Goal: Task Accomplishment & Management: Manage account settings

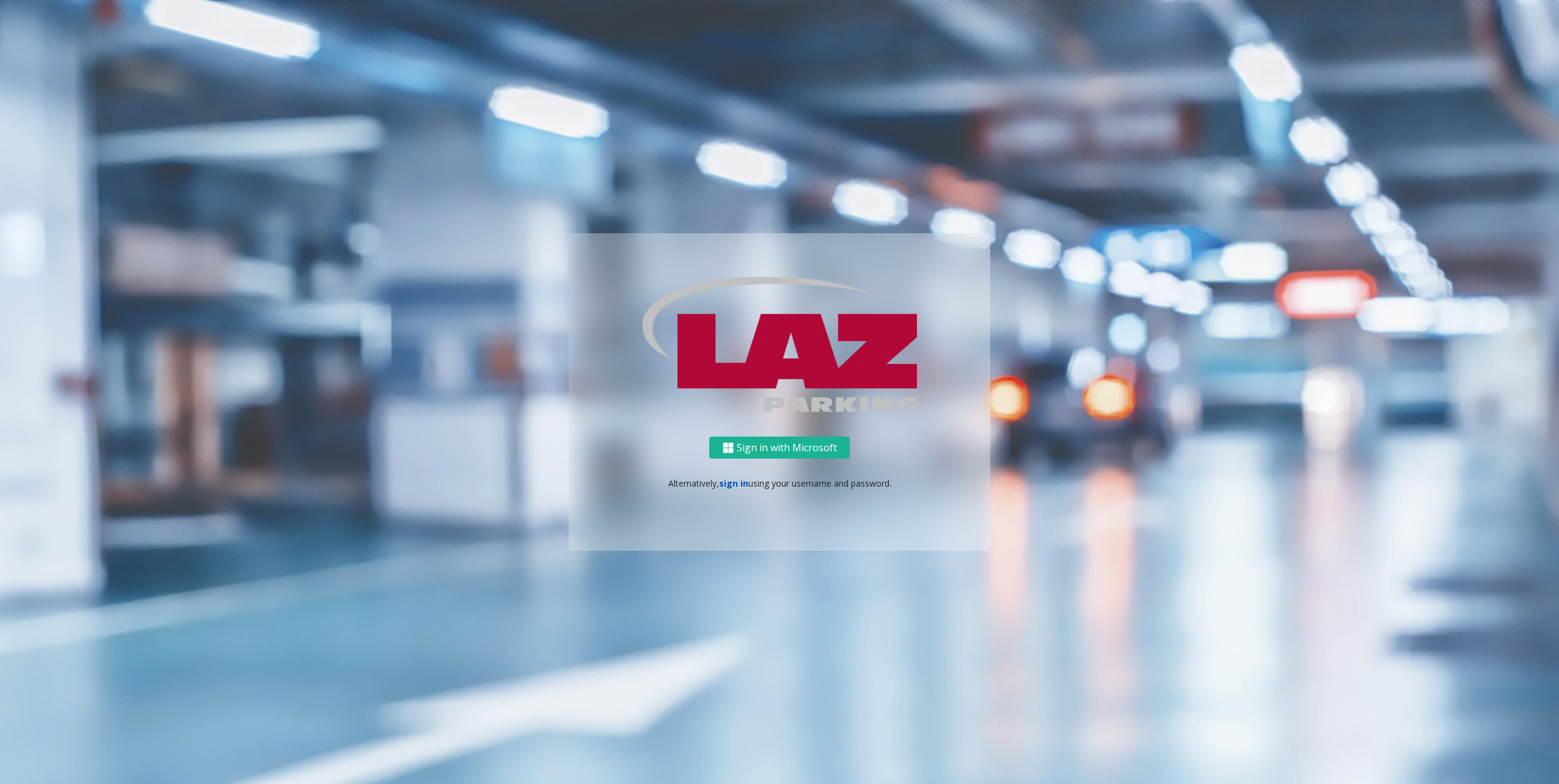
click at [729, 488] on link "sign in" at bounding box center [733, 483] width 30 height 11
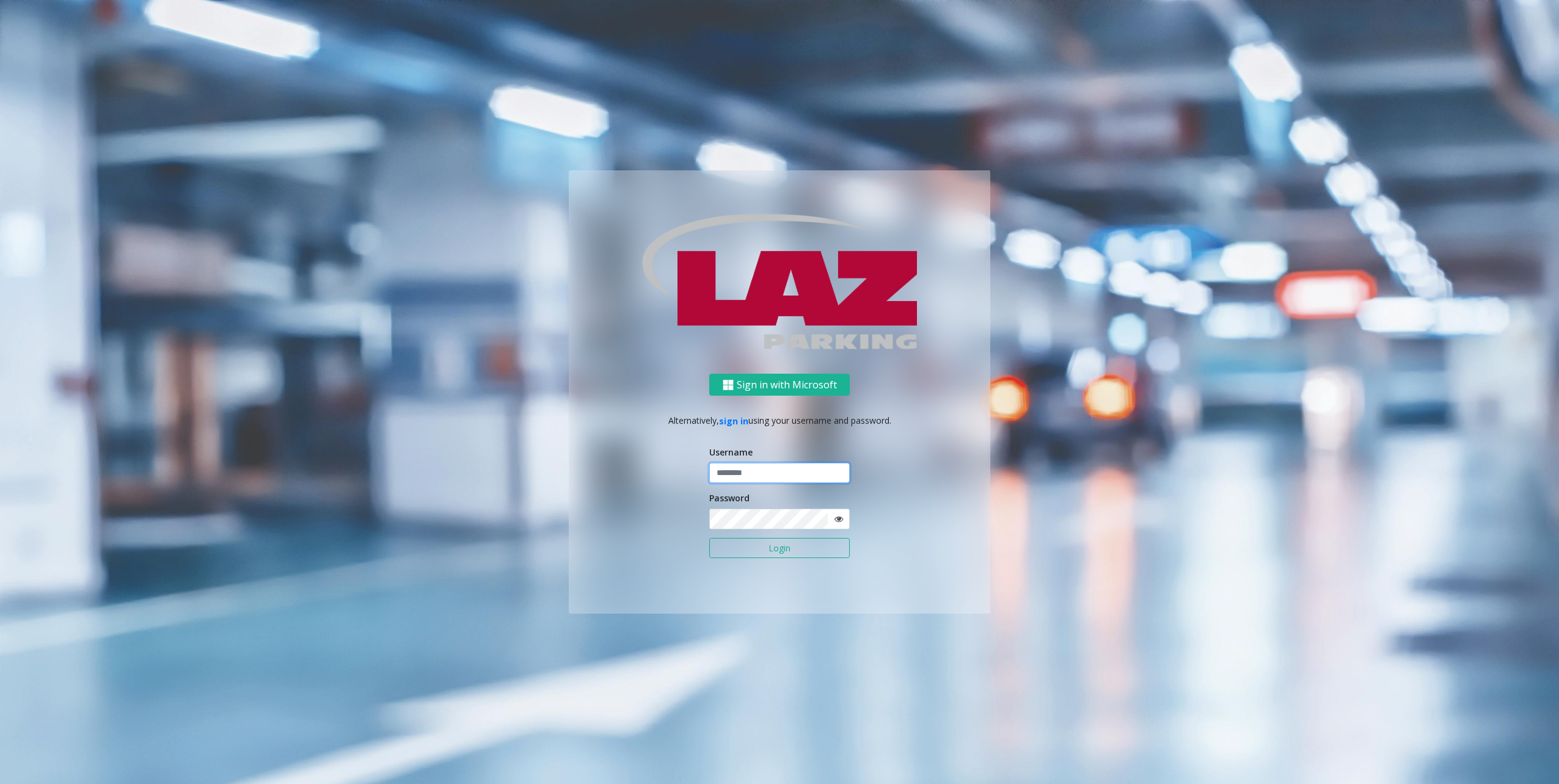
click at [751, 473] on input "text" at bounding box center [780, 473] width 141 height 21
type input "********"
click at [747, 545] on button "Login" at bounding box center [780, 548] width 141 height 21
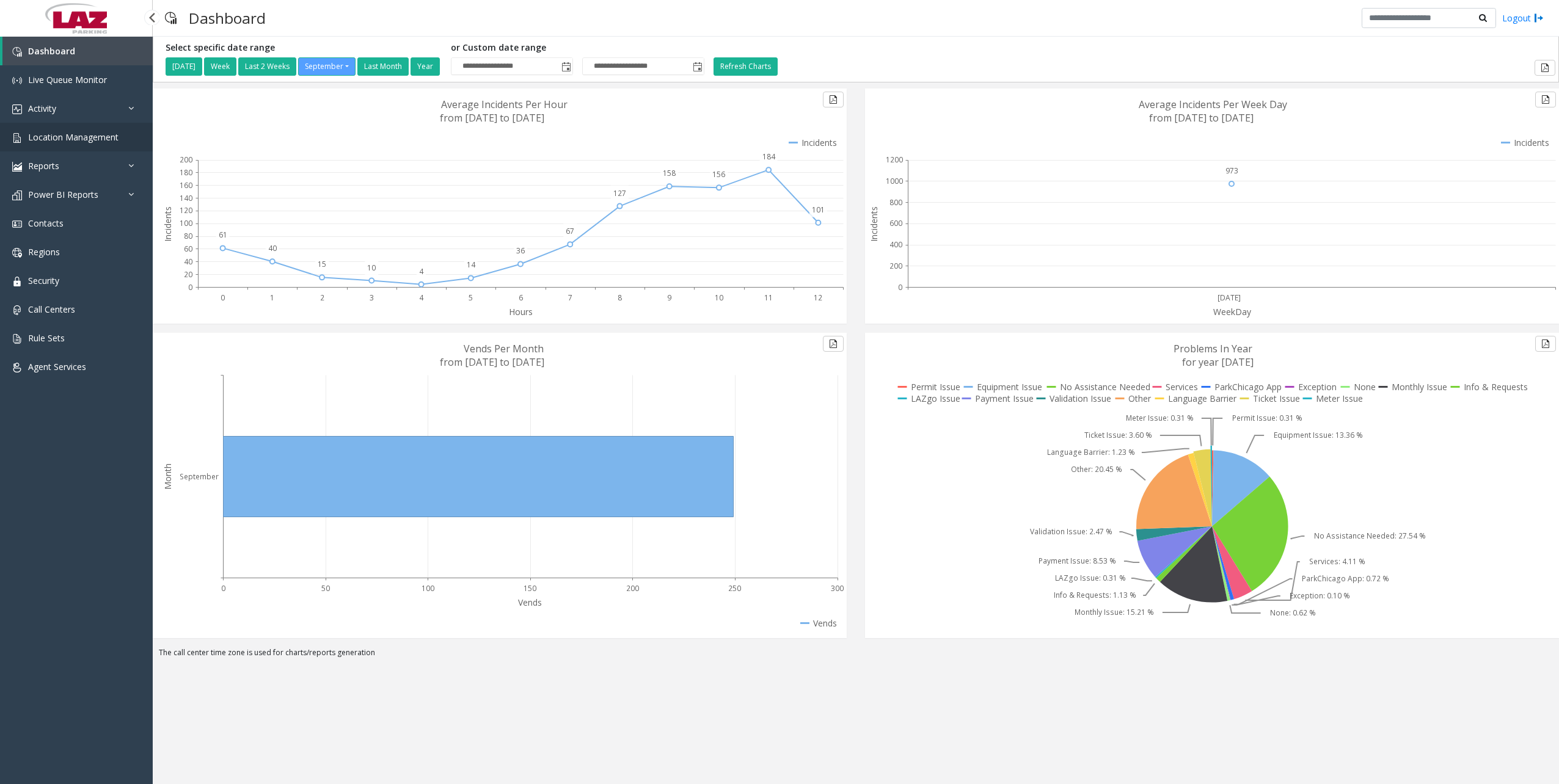
click at [79, 139] on span "Location Management" at bounding box center [74, 137] width 90 height 11
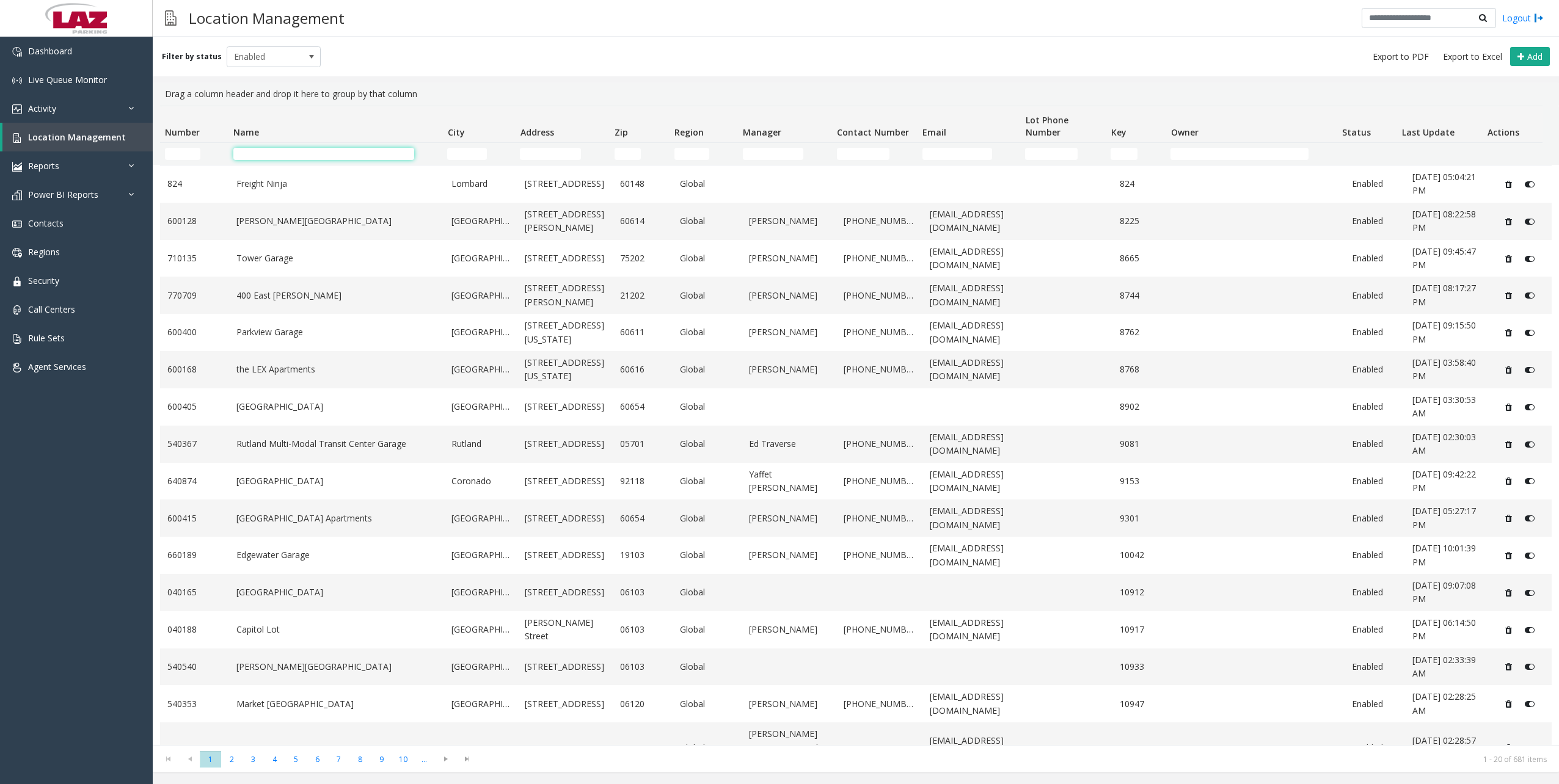
click at [329, 148] on input "Name Filter" at bounding box center [324, 153] width 181 height 12
type input "******"
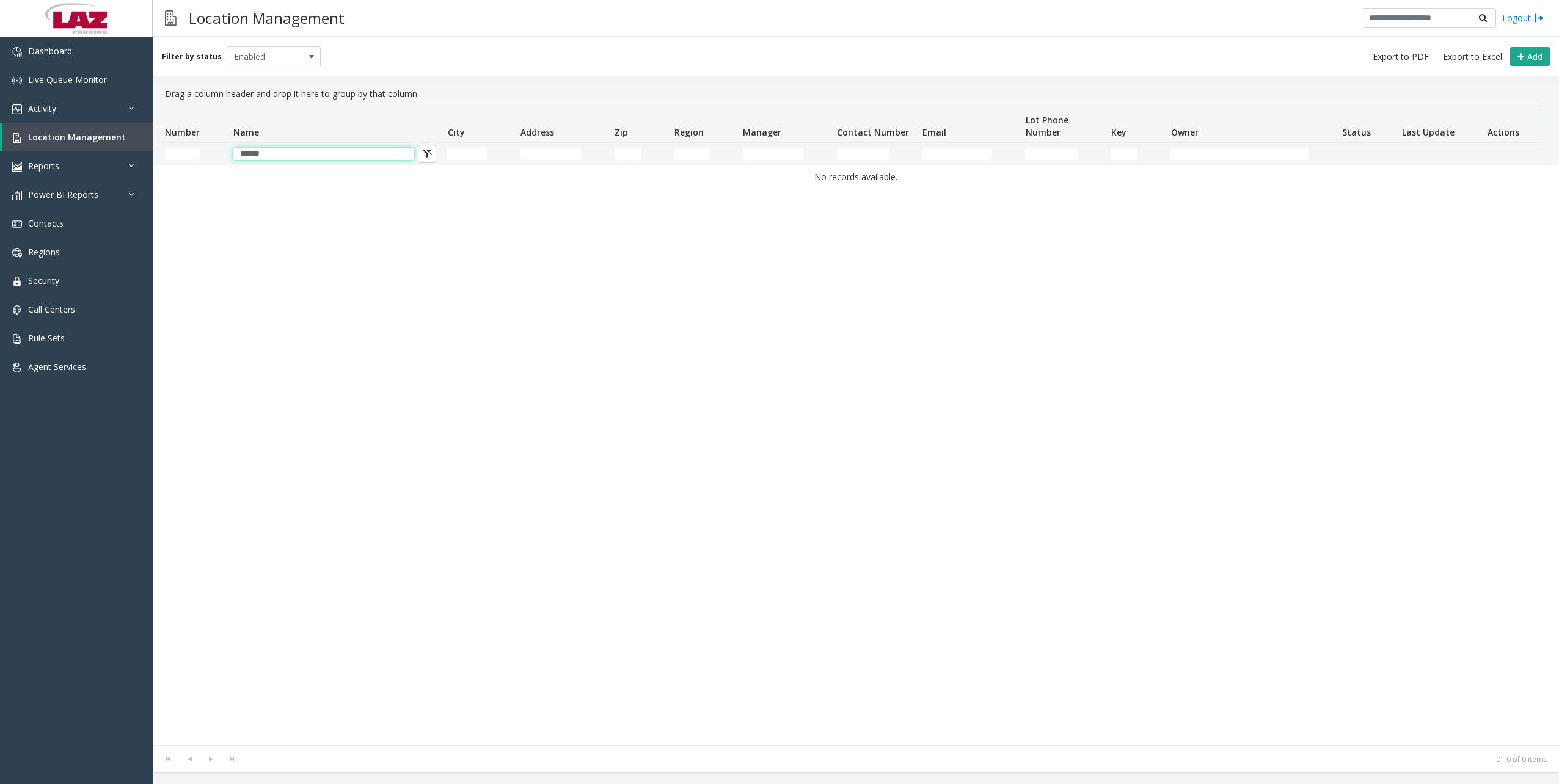
drag, startPoint x: 304, startPoint y: 156, endPoint x: 60, endPoint y: 131, distance: 245.3
click at [63, 130] on app-root "Dashboard Live Queue Monitor Activity Daily Activity Lane Activity Agent Activi…" at bounding box center [779, 392] width 1559 height 784
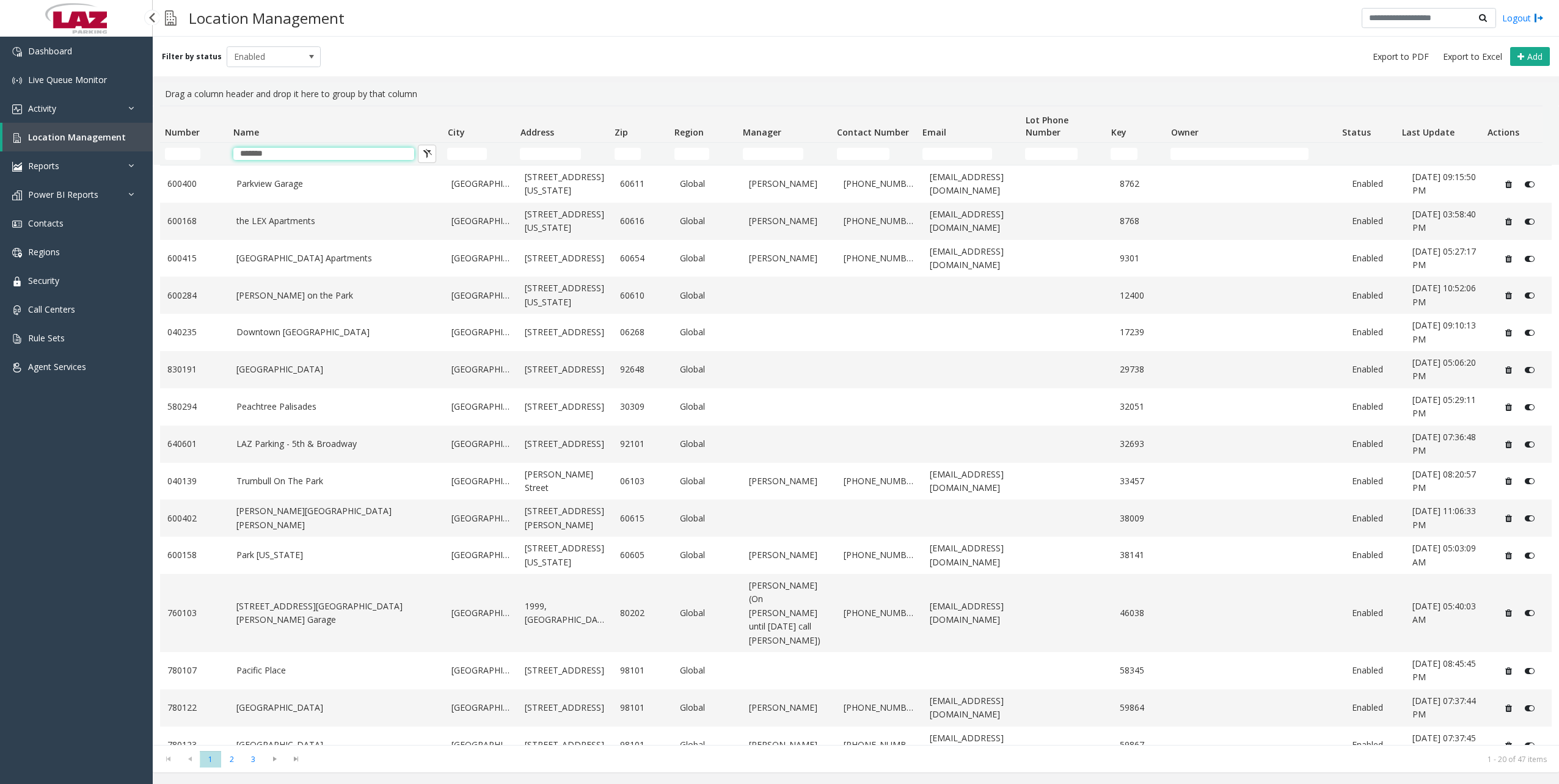
type input "*******"
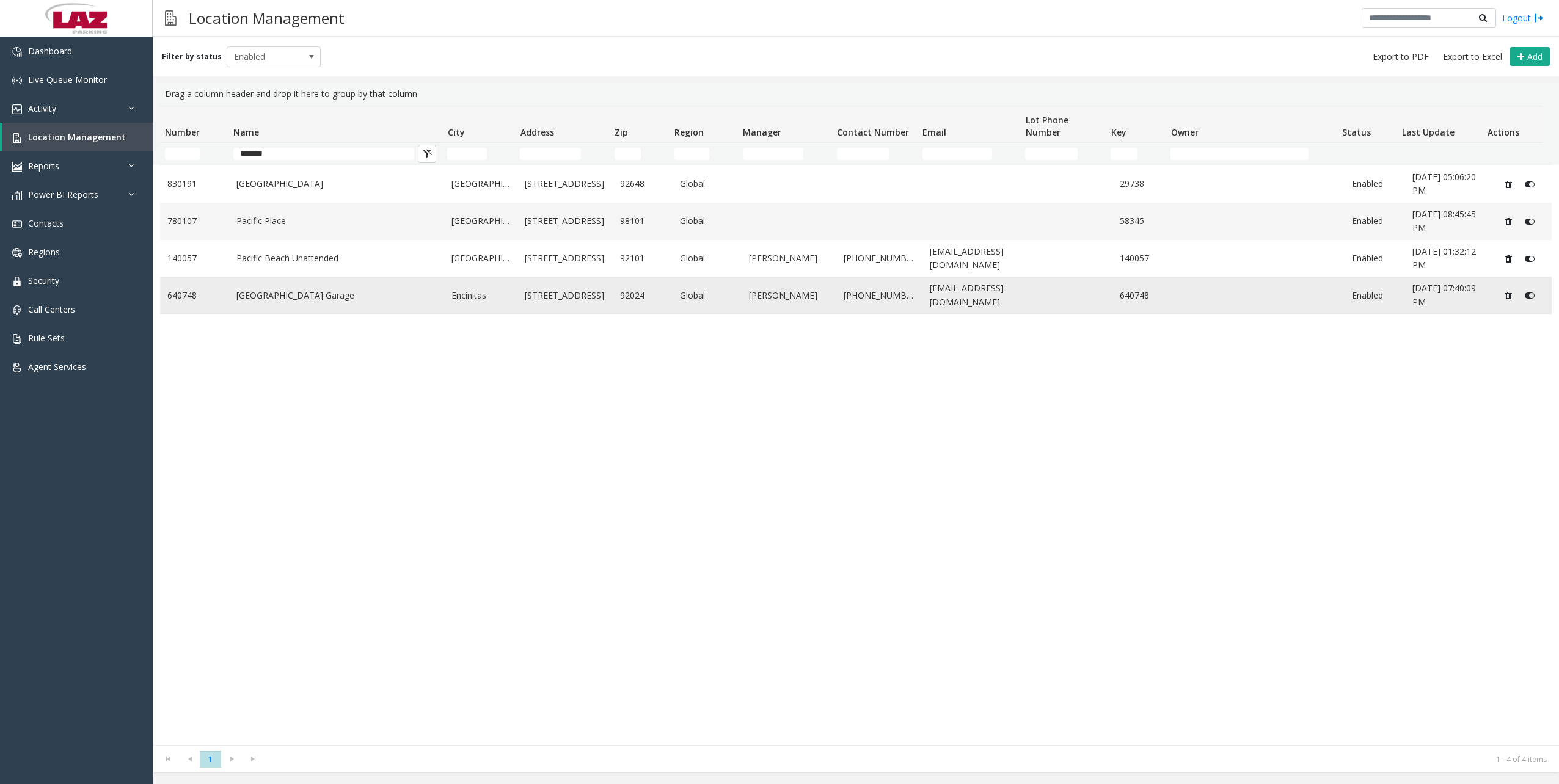
click at [347, 290] on link "[GEOGRAPHIC_DATA] Garage" at bounding box center [337, 295] width 201 height 13
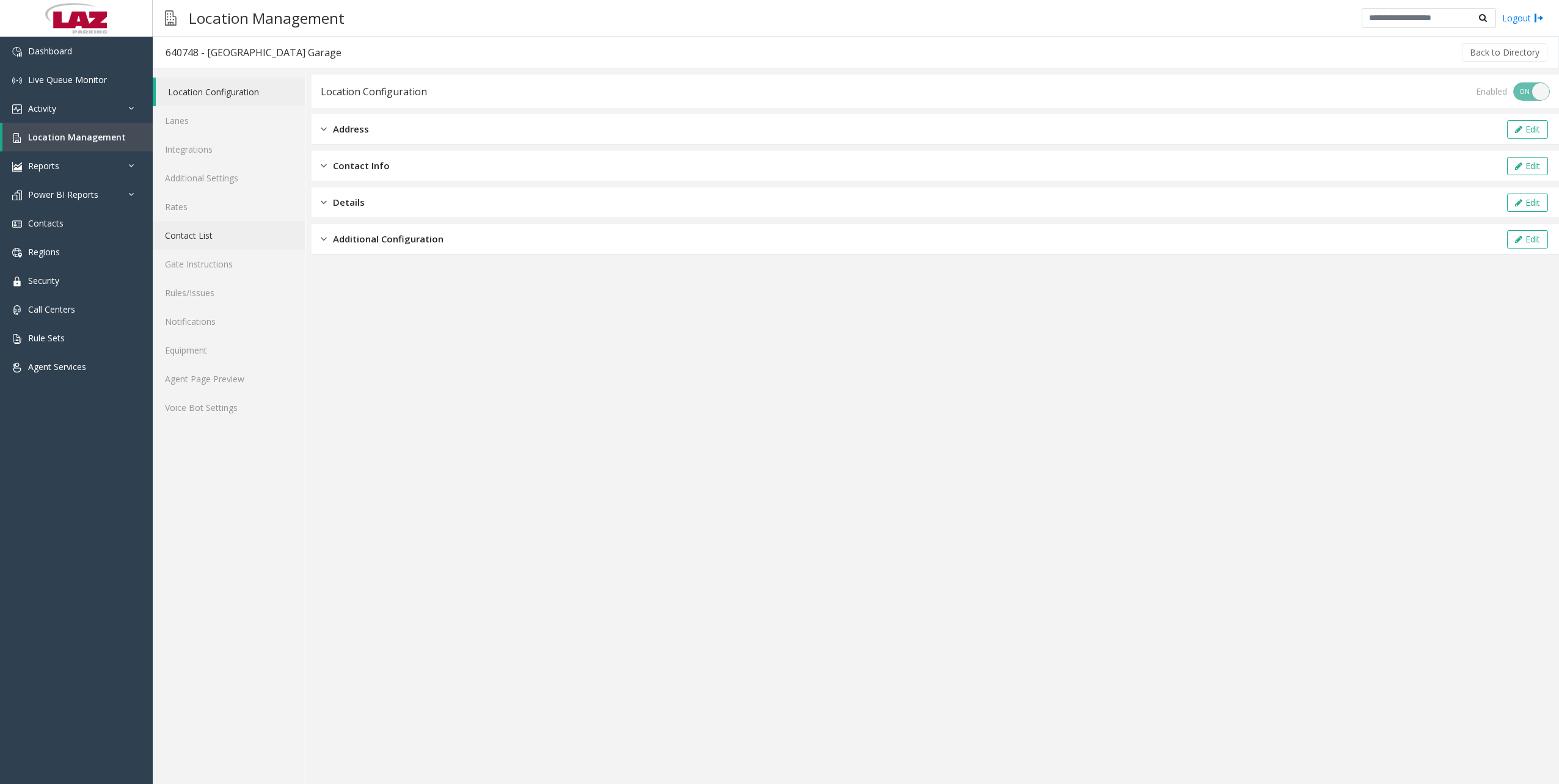
click at [203, 232] on link "Contact List" at bounding box center [229, 236] width 152 height 29
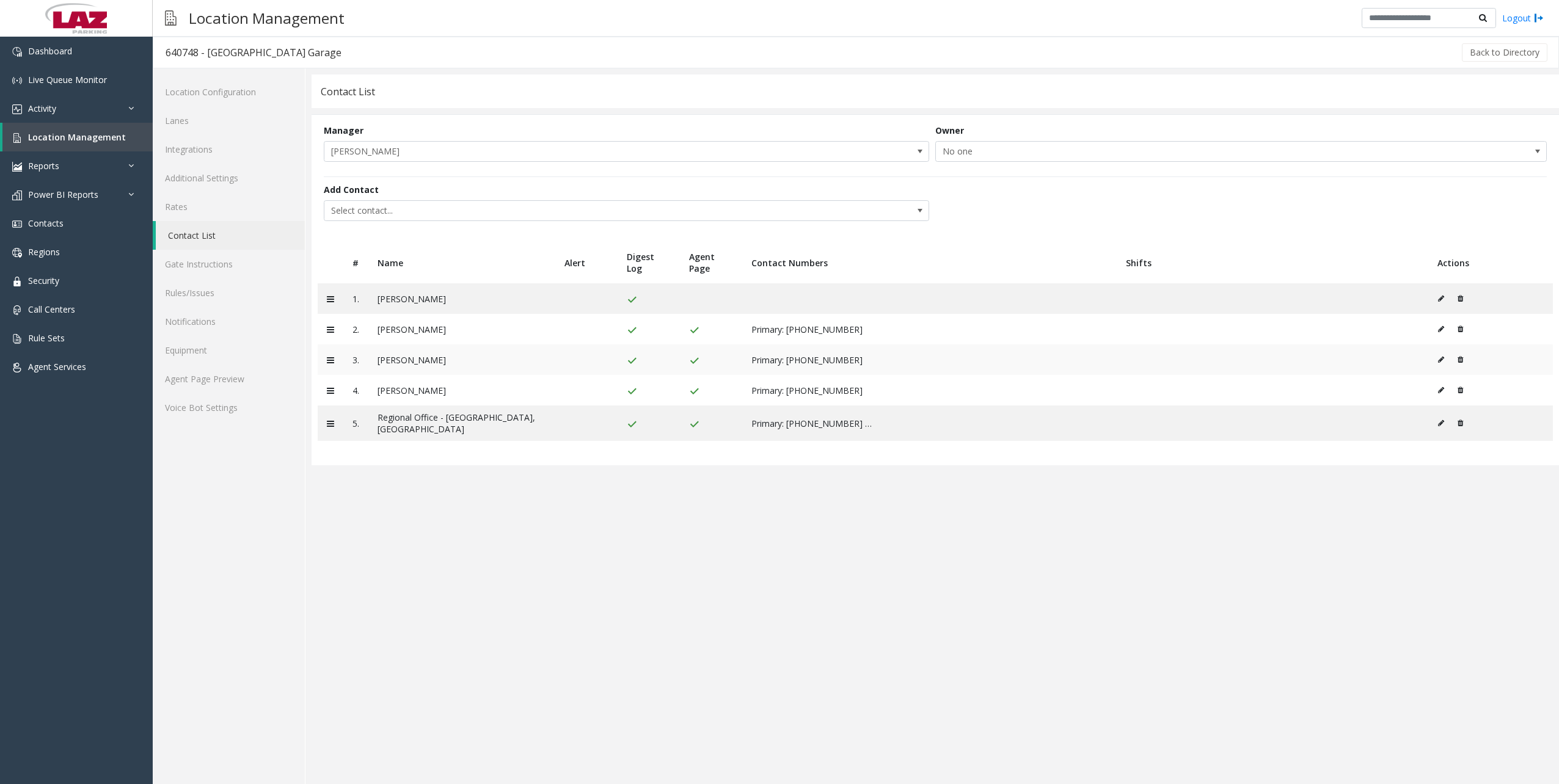
click at [1460, 359] on icon at bounding box center [1460, 360] width 6 height 8
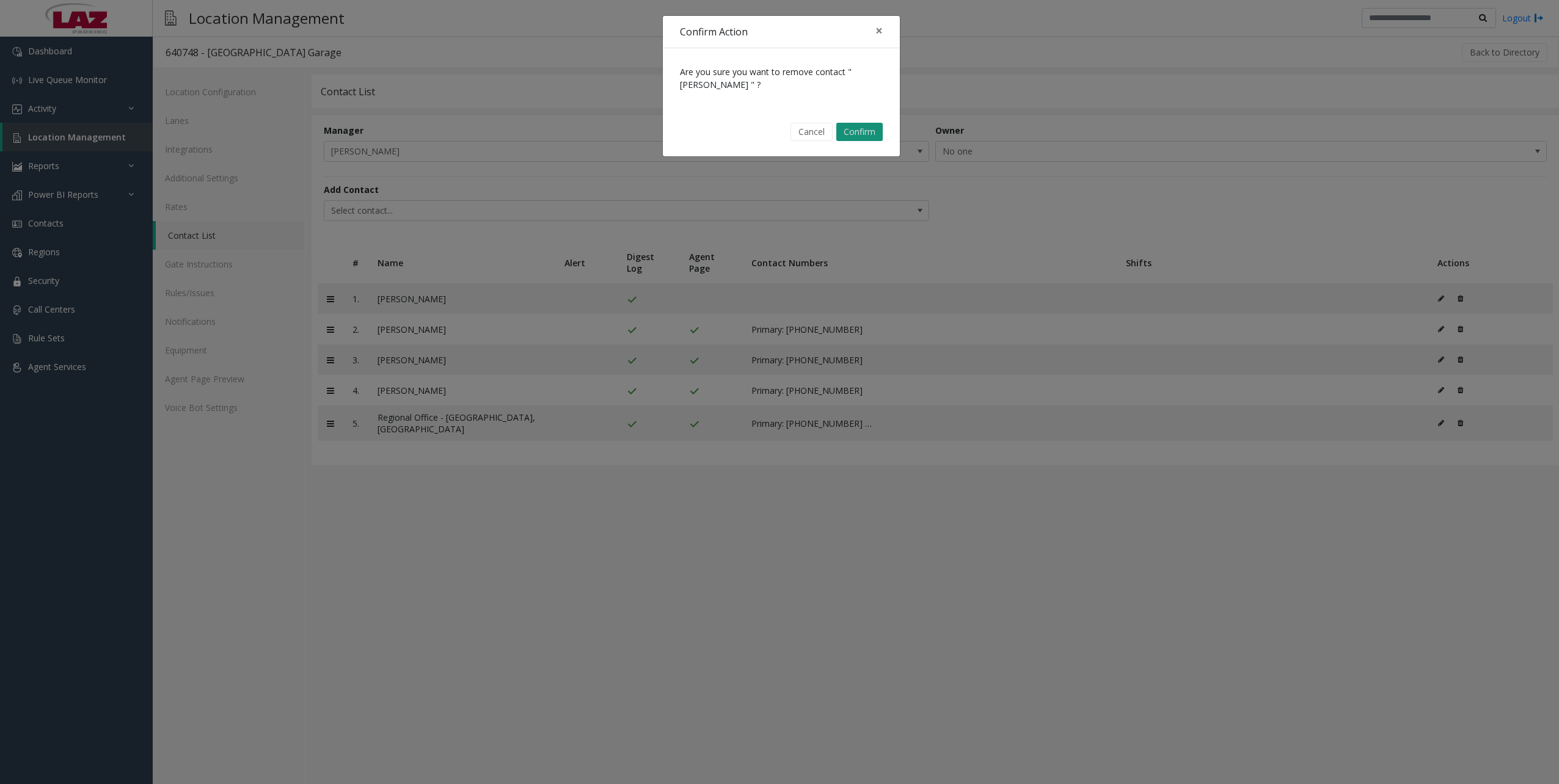
click at [853, 137] on button "Confirm" at bounding box center [860, 131] width 46 height 18
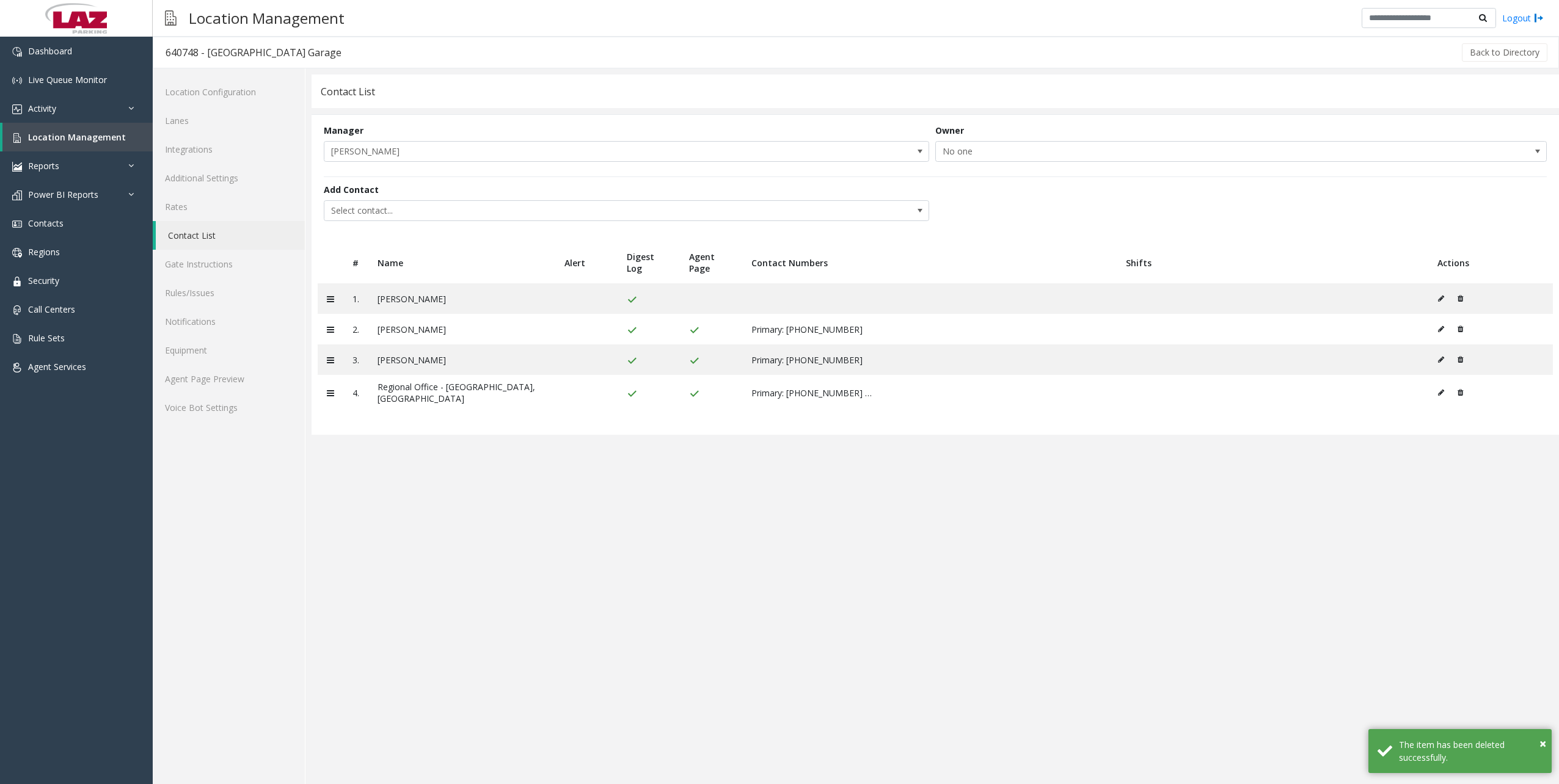
click at [469, 517] on app-contact-list "Contact List Manager [PERSON_NAME] Owner No one Add Contact Select contact... #…" at bounding box center [935, 430] width 1247 height 710
click at [207, 319] on link "Notifications" at bounding box center [229, 322] width 152 height 29
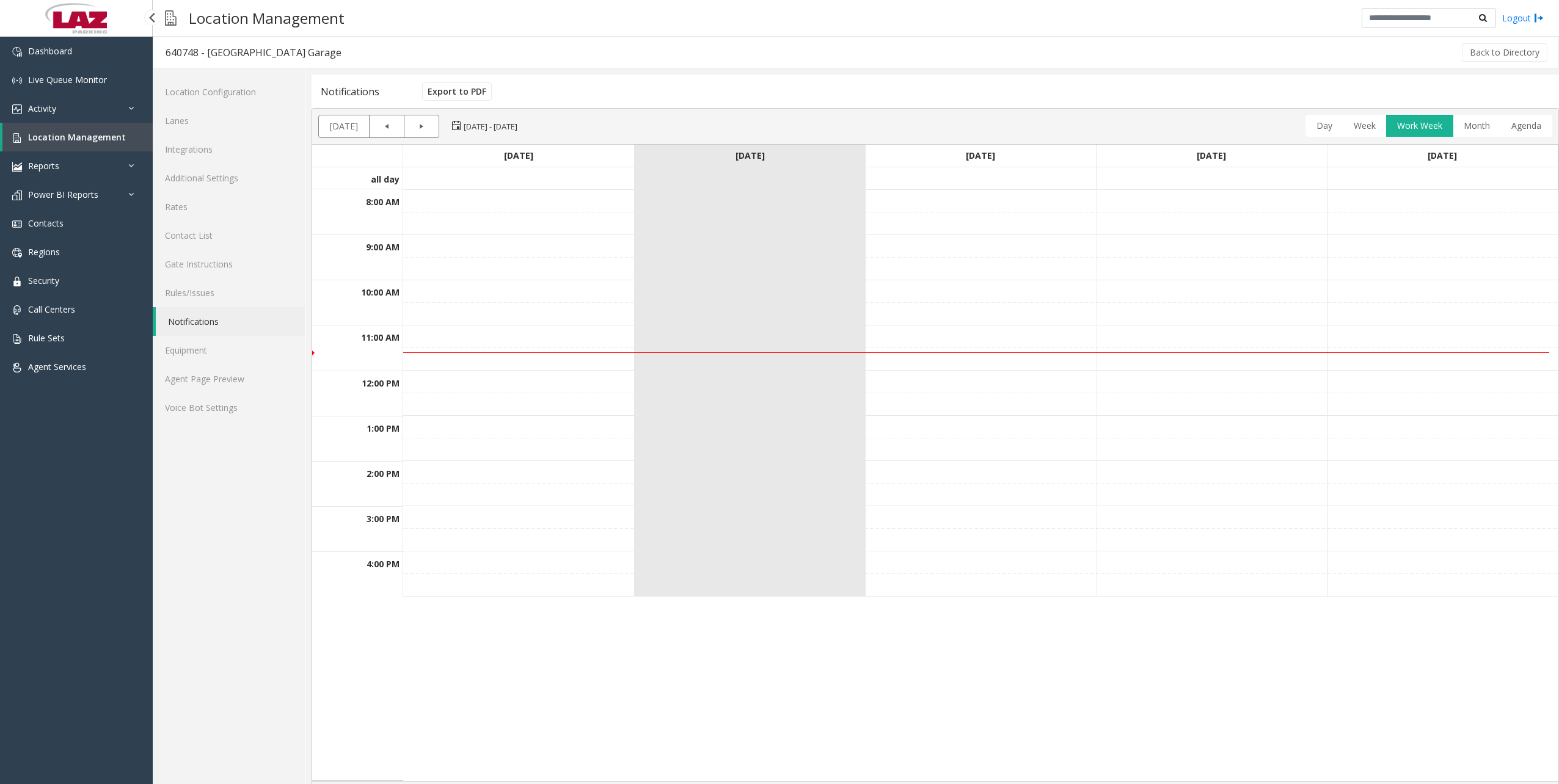
click at [94, 136] on span "Location Management" at bounding box center [77, 137] width 98 height 11
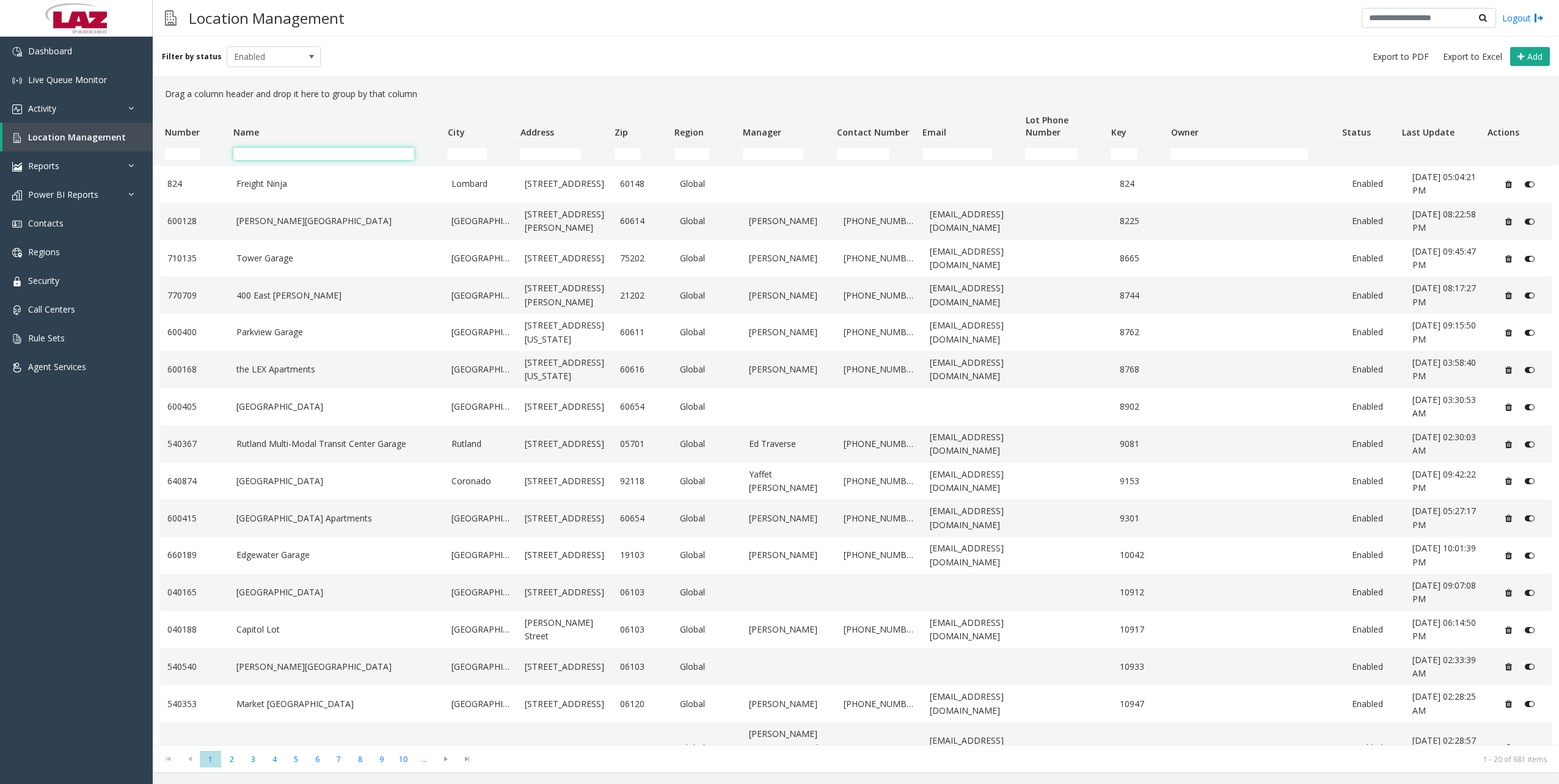
click at [315, 158] on input "Name Filter" at bounding box center [324, 153] width 181 height 12
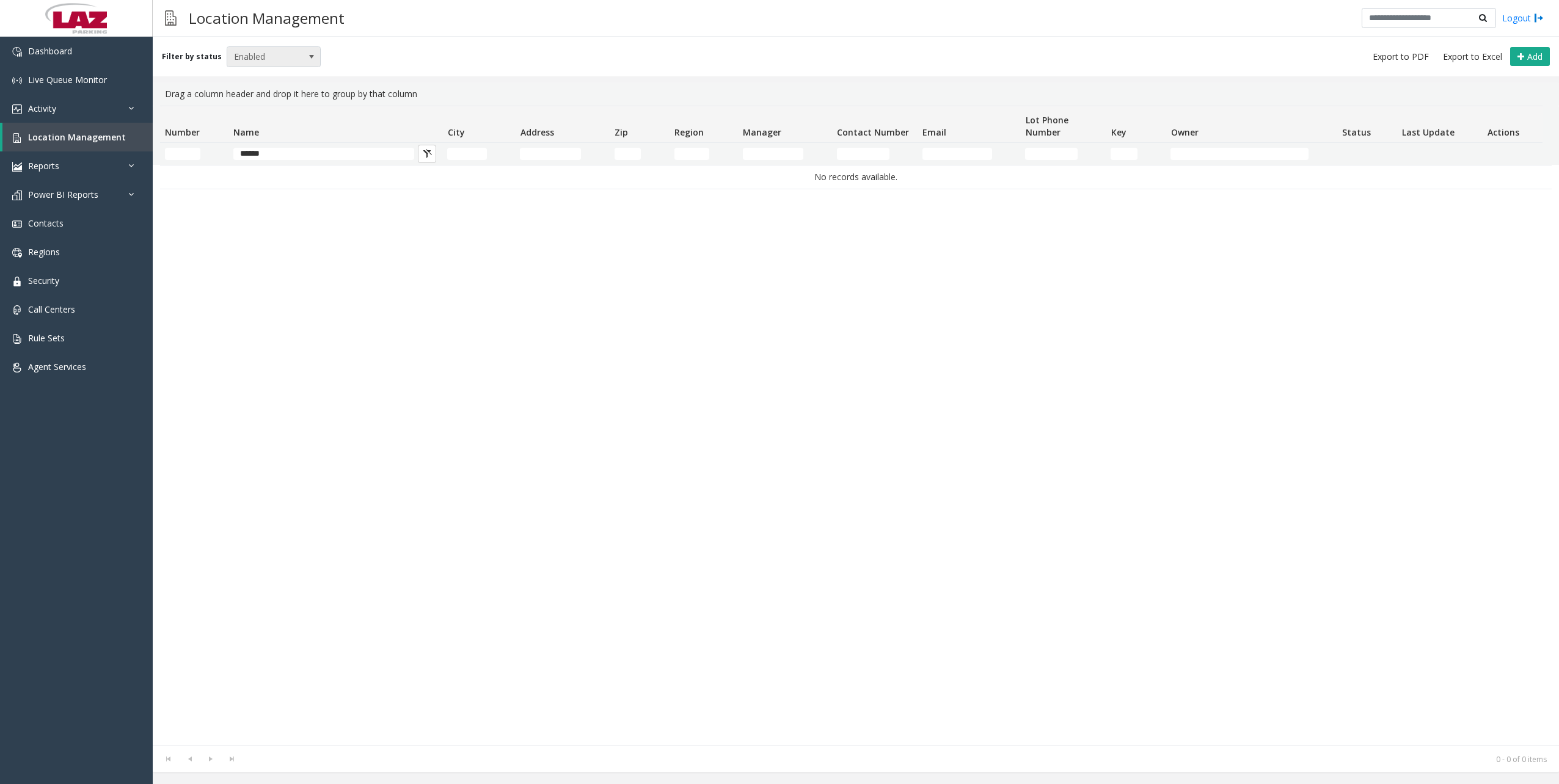
click at [303, 55] on span at bounding box center [311, 57] width 17 height 19
click at [261, 105] on li "Disabled" at bounding box center [268, 110] width 91 height 16
click at [278, 49] on span "Disabled" at bounding box center [265, 57] width 75 height 19
click at [254, 75] on li "All" at bounding box center [268, 77] width 91 height 16
click at [304, 85] on div "Drag a column header and drop it here to group by that column" at bounding box center [856, 94] width 1392 height 23
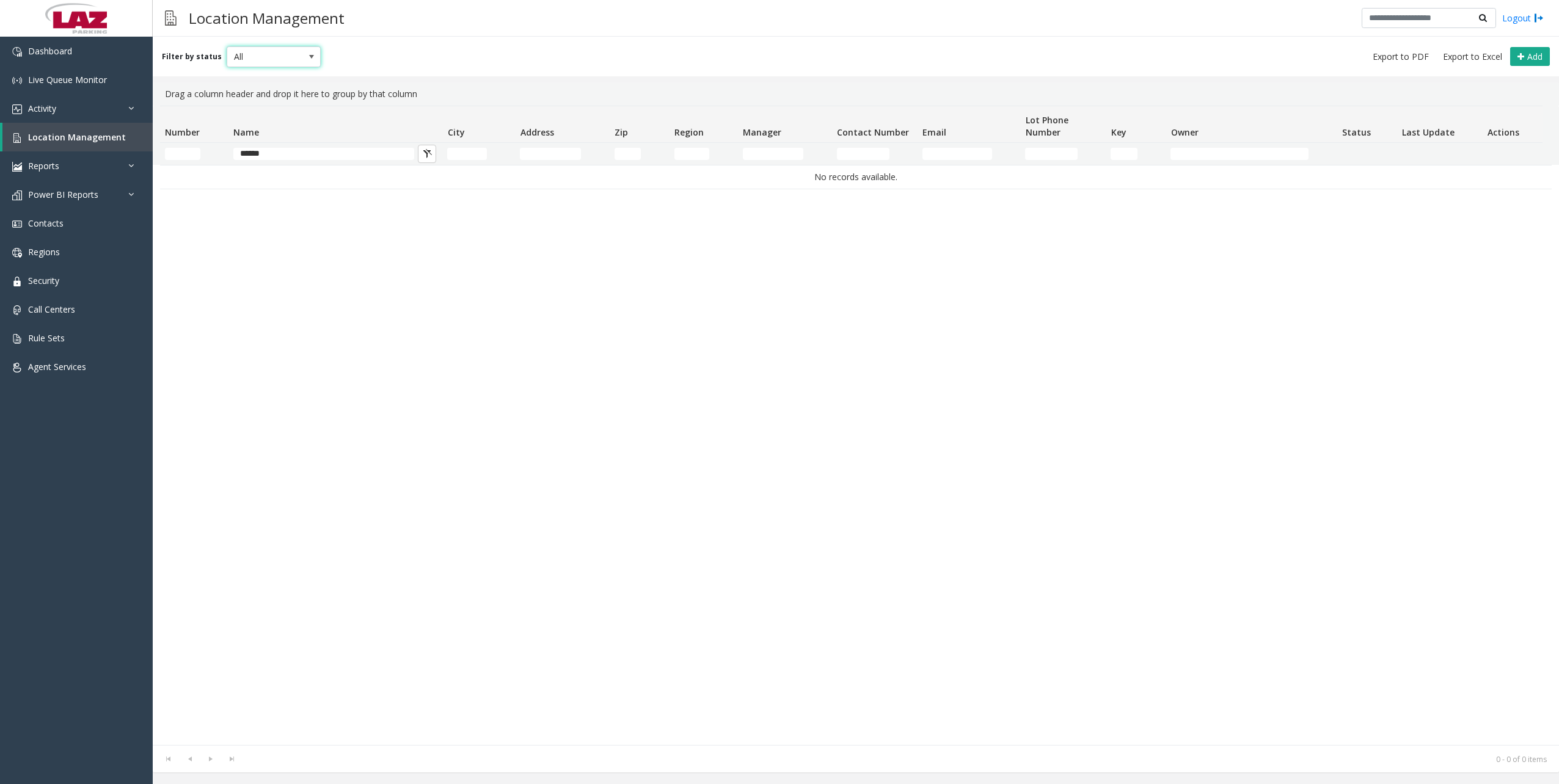
click at [308, 57] on span at bounding box center [312, 57] width 10 height 10
click at [266, 94] on li "Enabled" at bounding box center [268, 94] width 91 height 16
drag, startPoint x: 345, startPoint y: 146, endPoint x: -6, endPoint y: 107, distance: 353.2
click at [0, 107] on html "Dashboard Live Queue Monitor Activity Daily Activity Lane Activity Agent Activi…" at bounding box center [779, 392] width 1559 height 784
drag, startPoint x: 313, startPoint y: 166, endPoint x: 305, endPoint y: 156, distance: 12.8
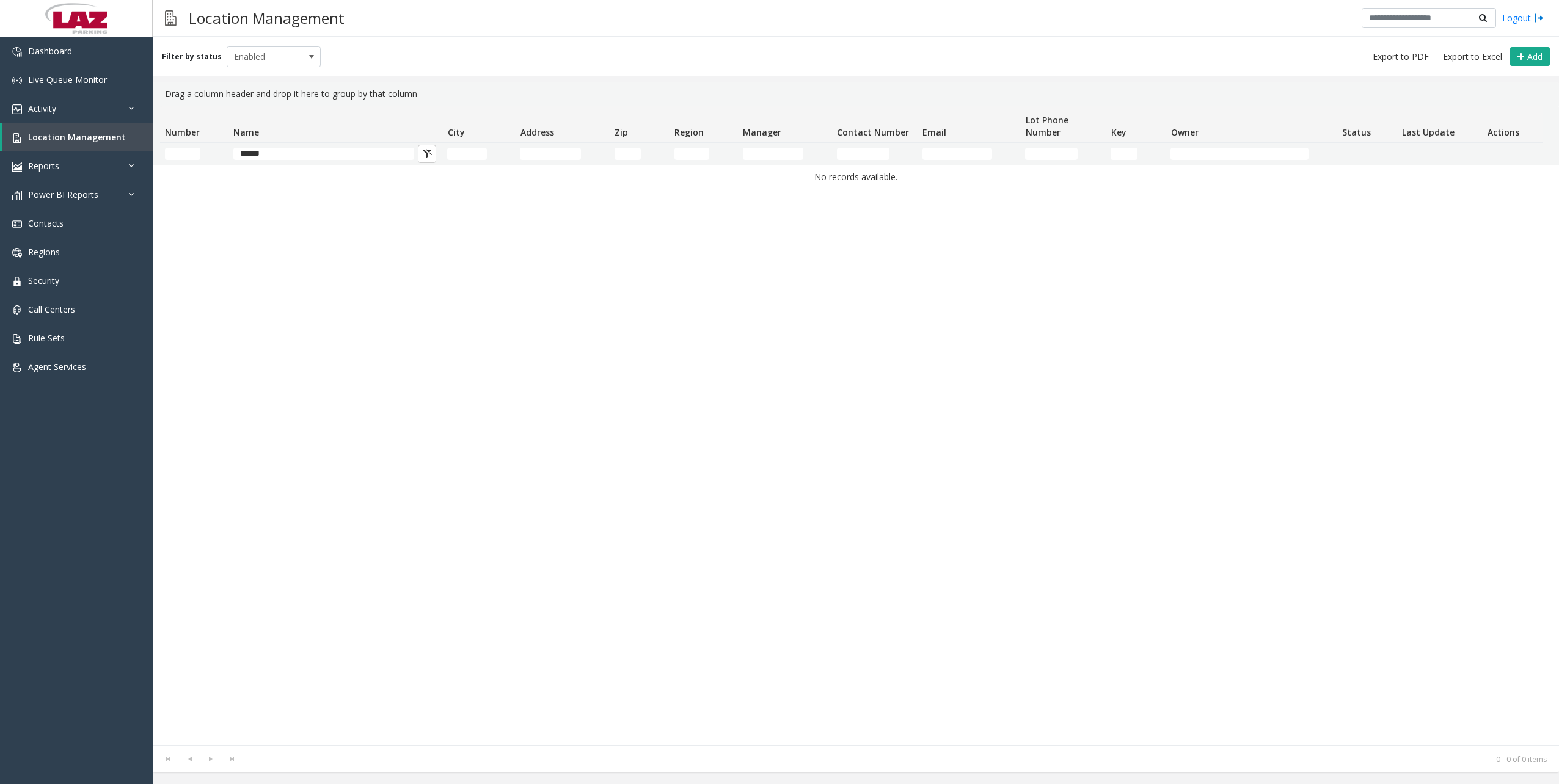
click at [313, 166] on td "No records available." at bounding box center [856, 177] width 1392 height 23
click at [258, 156] on input "******" at bounding box center [324, 153] width 181 height 12
click at [255, 156] on input "******" at bounding box center [324, 153] width 181 height 12
type input "*******"
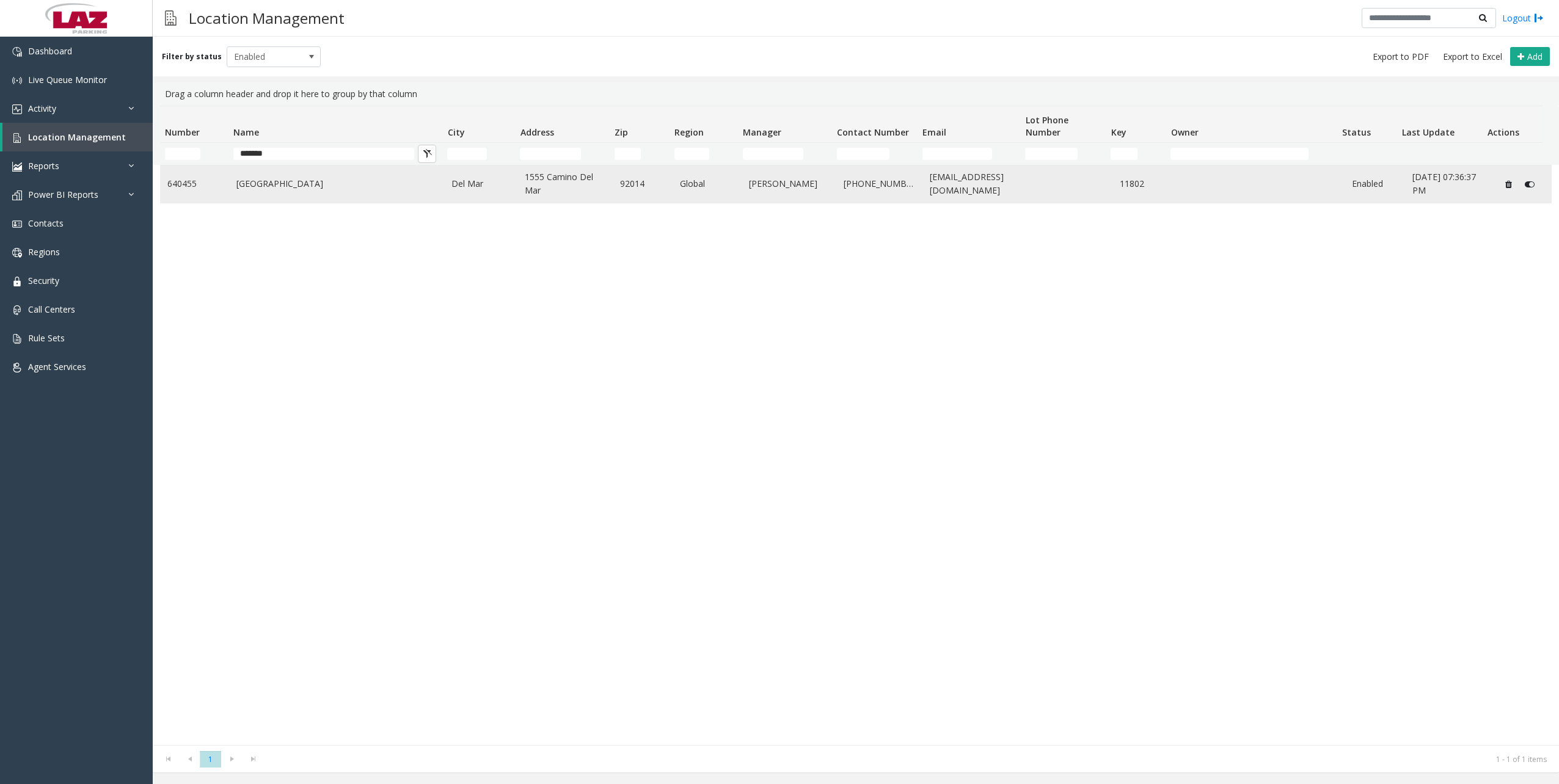
click at [292, 180] on link "[GEOGRAPHIC_DATA]" at bounding box center [337, 183] width 201 height 13
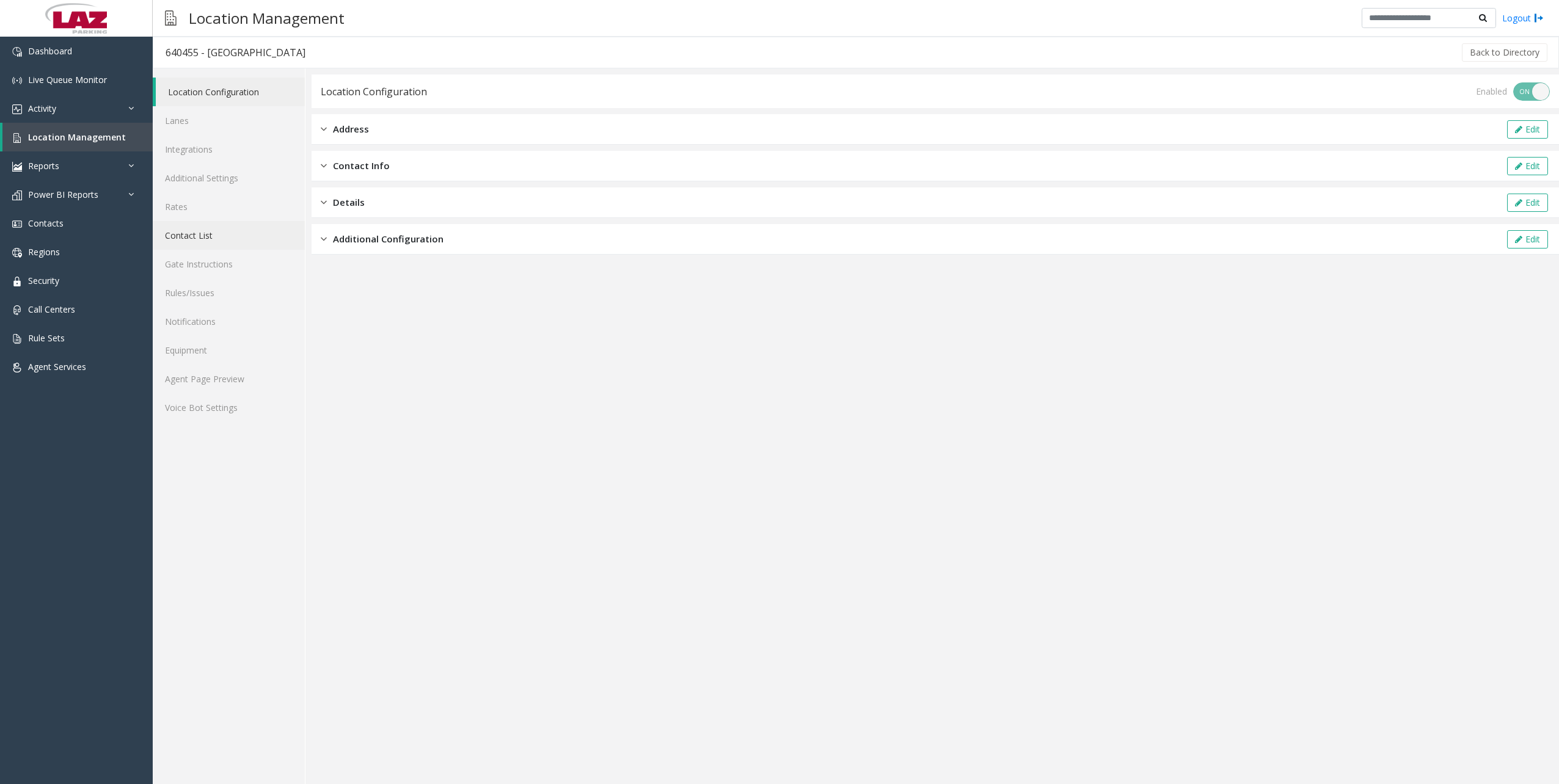
click at [210, 231] on link "Contact List" at bounding box center [229, 236] width 152 height 29
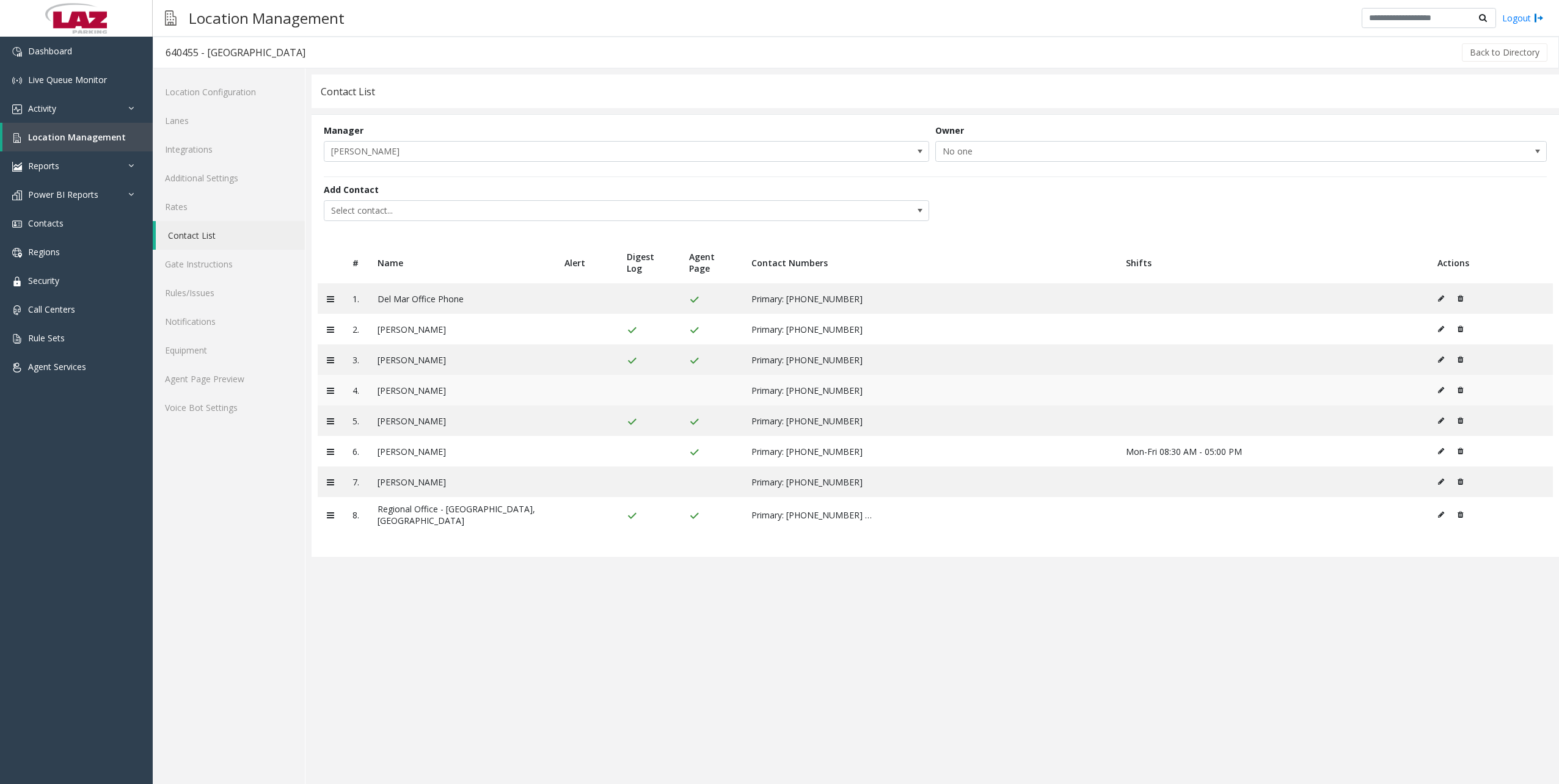
click at [1461, 393] on icon at bounding box center [1460, 390] width 6 height 8
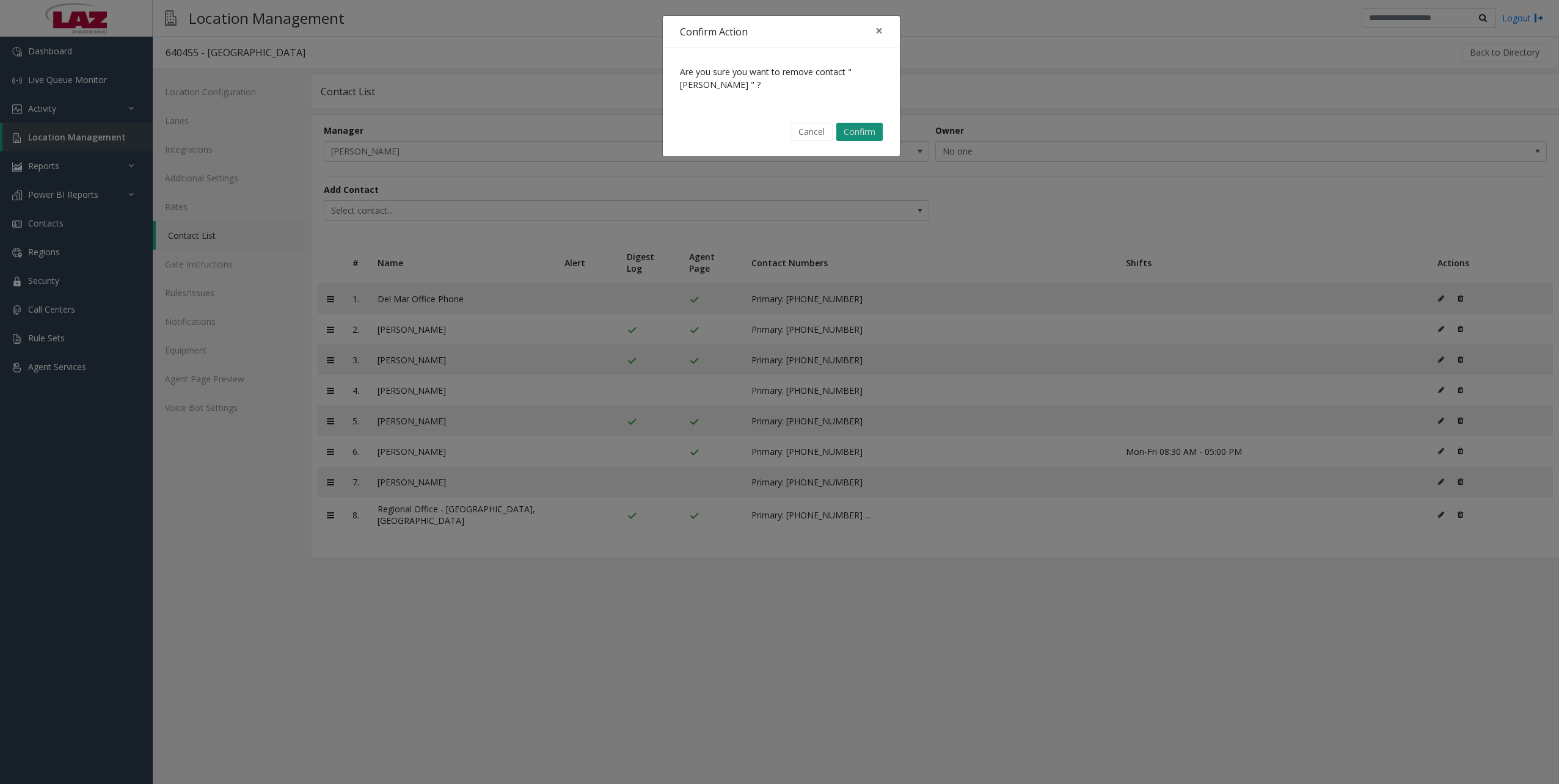
click at [854, 134] on button "Confirm" at bounding box center [860, 131] width 46 height 18
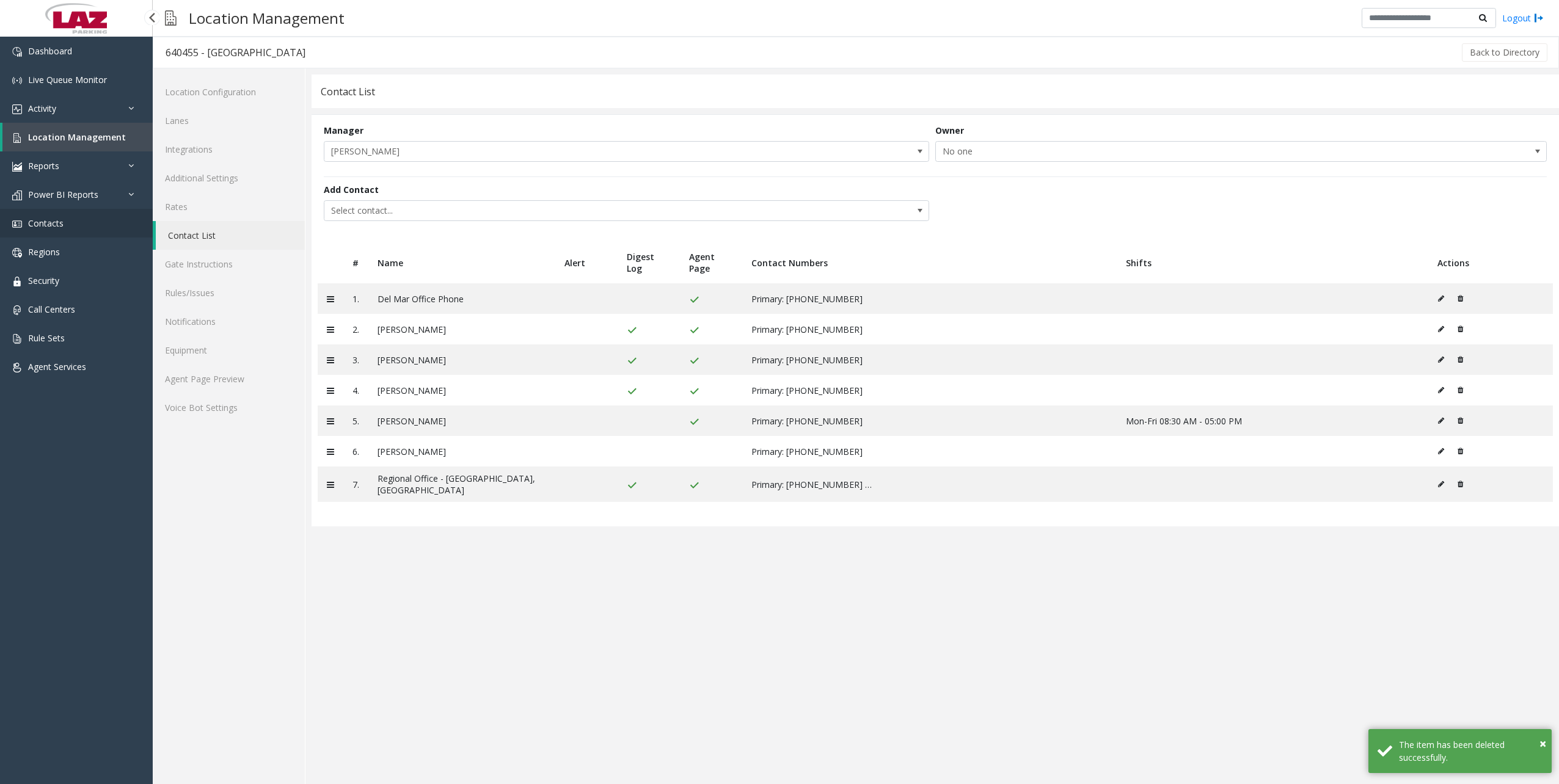
click at [33, 230] on link "Contacts" at bounding box center [76, 224] width 153 height 29
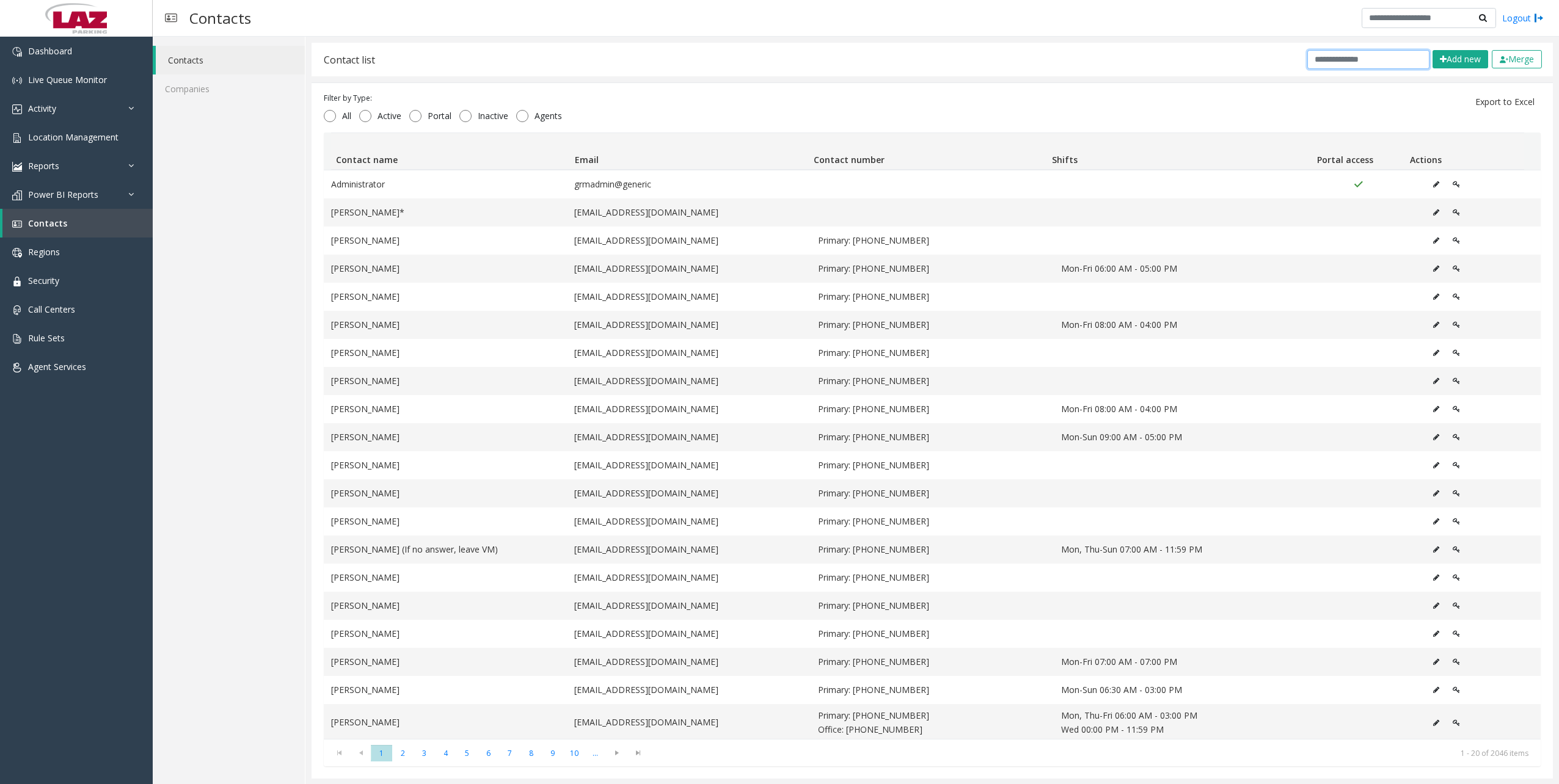
click at [1343, 65] on input "text" at bounding box center [1369, 60] width 122 height 19
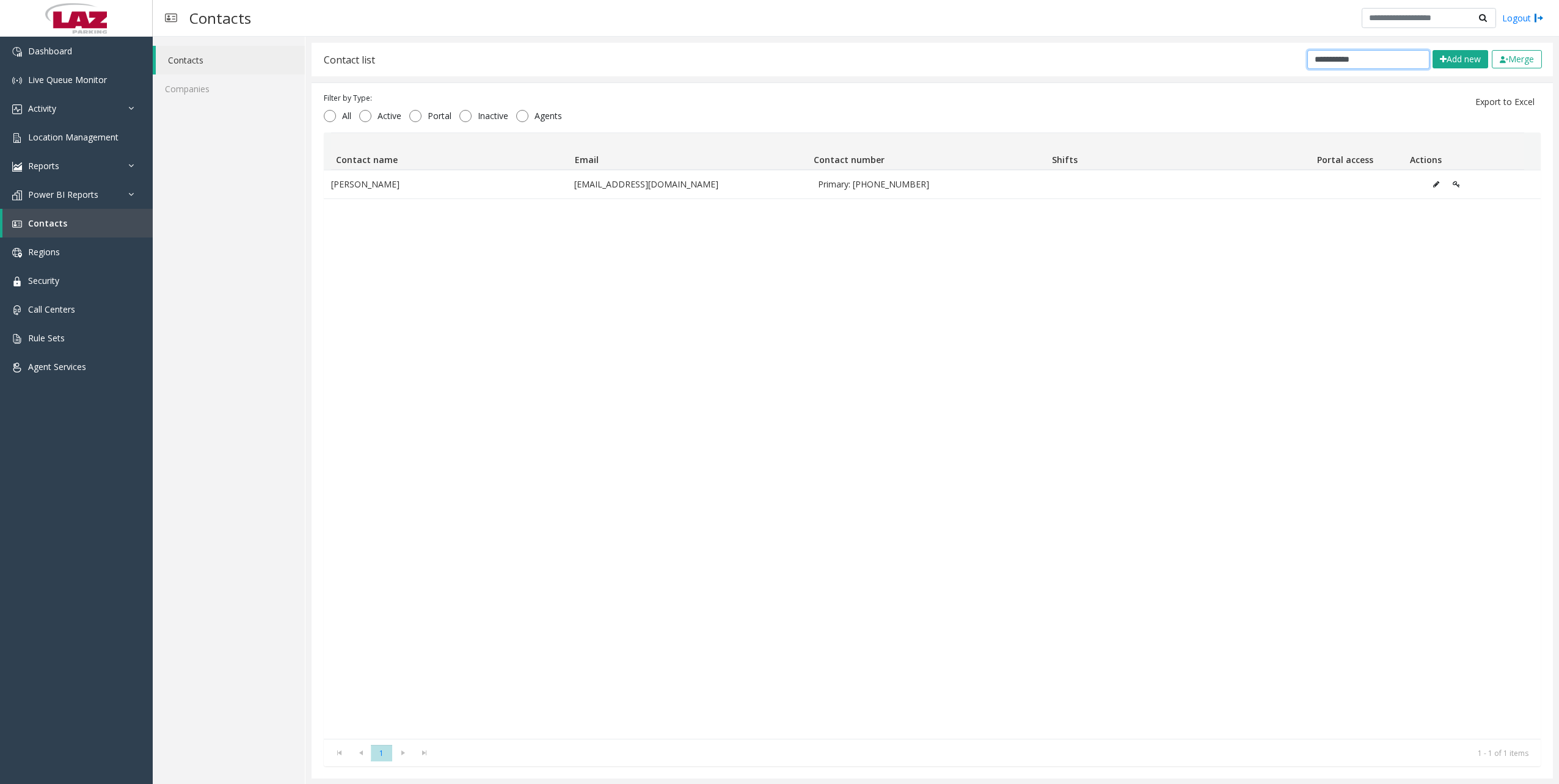
type input "**********"
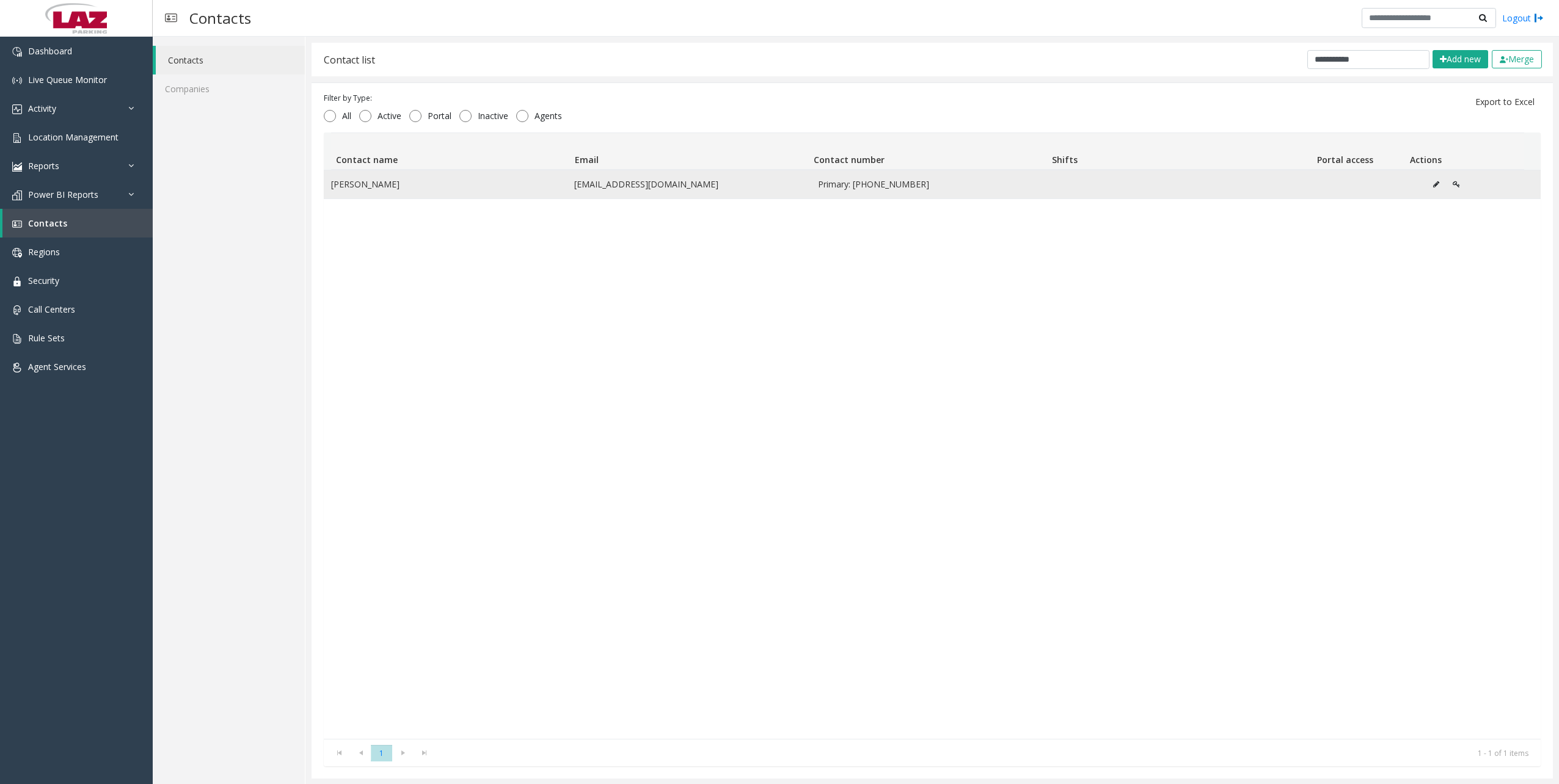
click at [1433, 187] on icon "Data table" at bounding box center [1436, 185] width 6 height 8
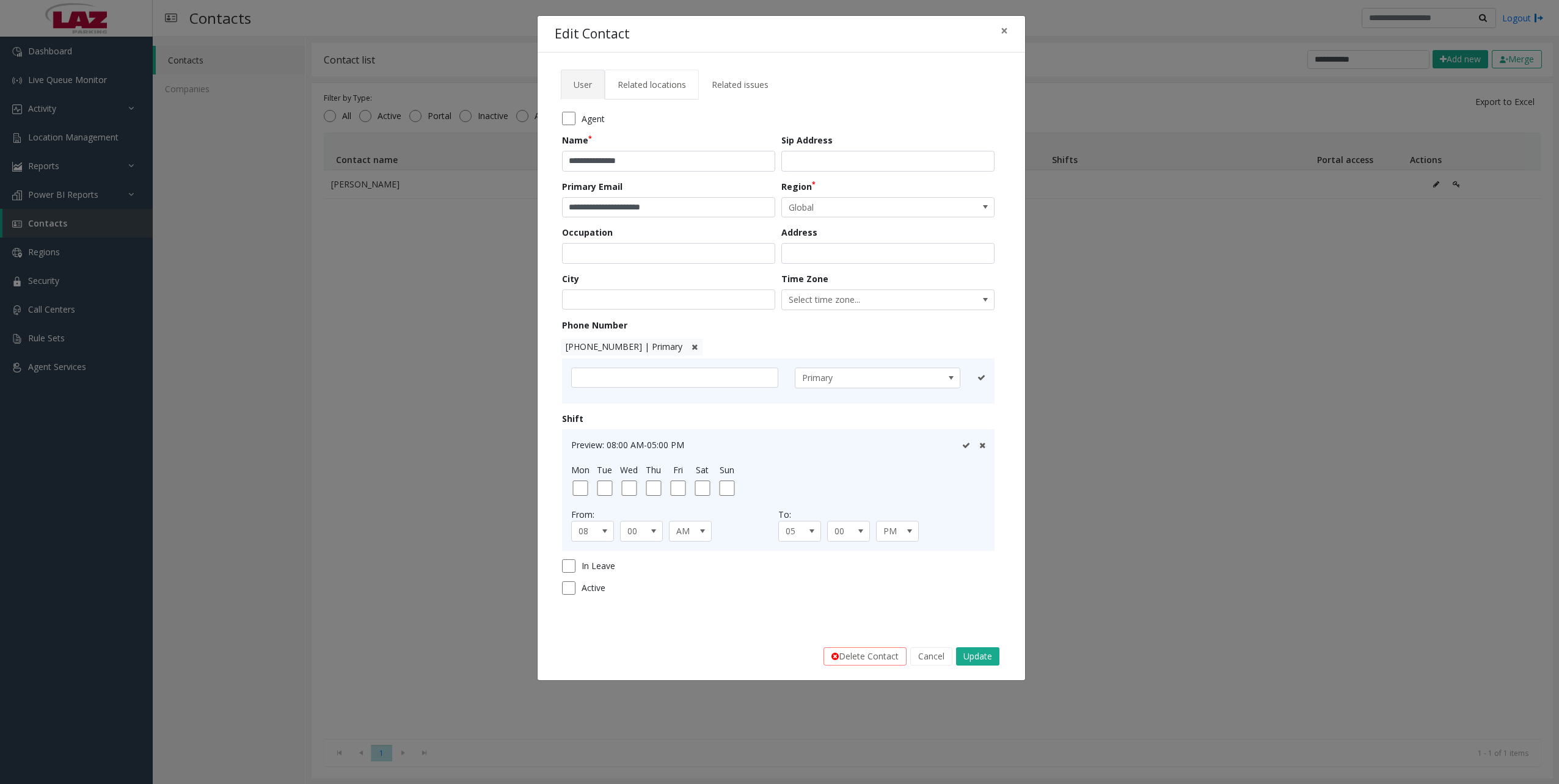
click at [678, 85] on span "Related locations" at bounding box center [652, 84] width 68 height 11
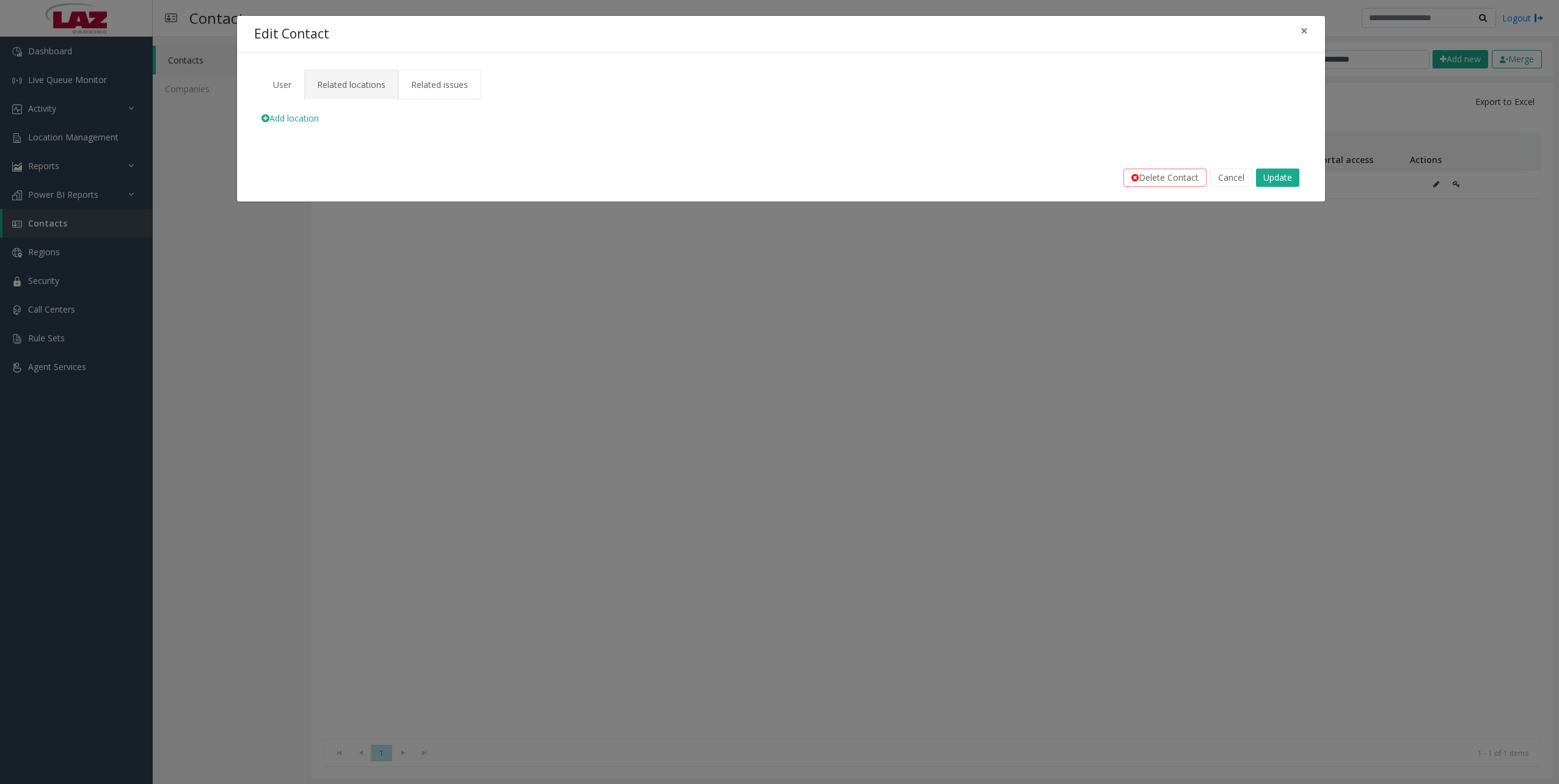
click at [434, 82] on span "Related issues" at bounding box center [439, 84] width 57 height 11
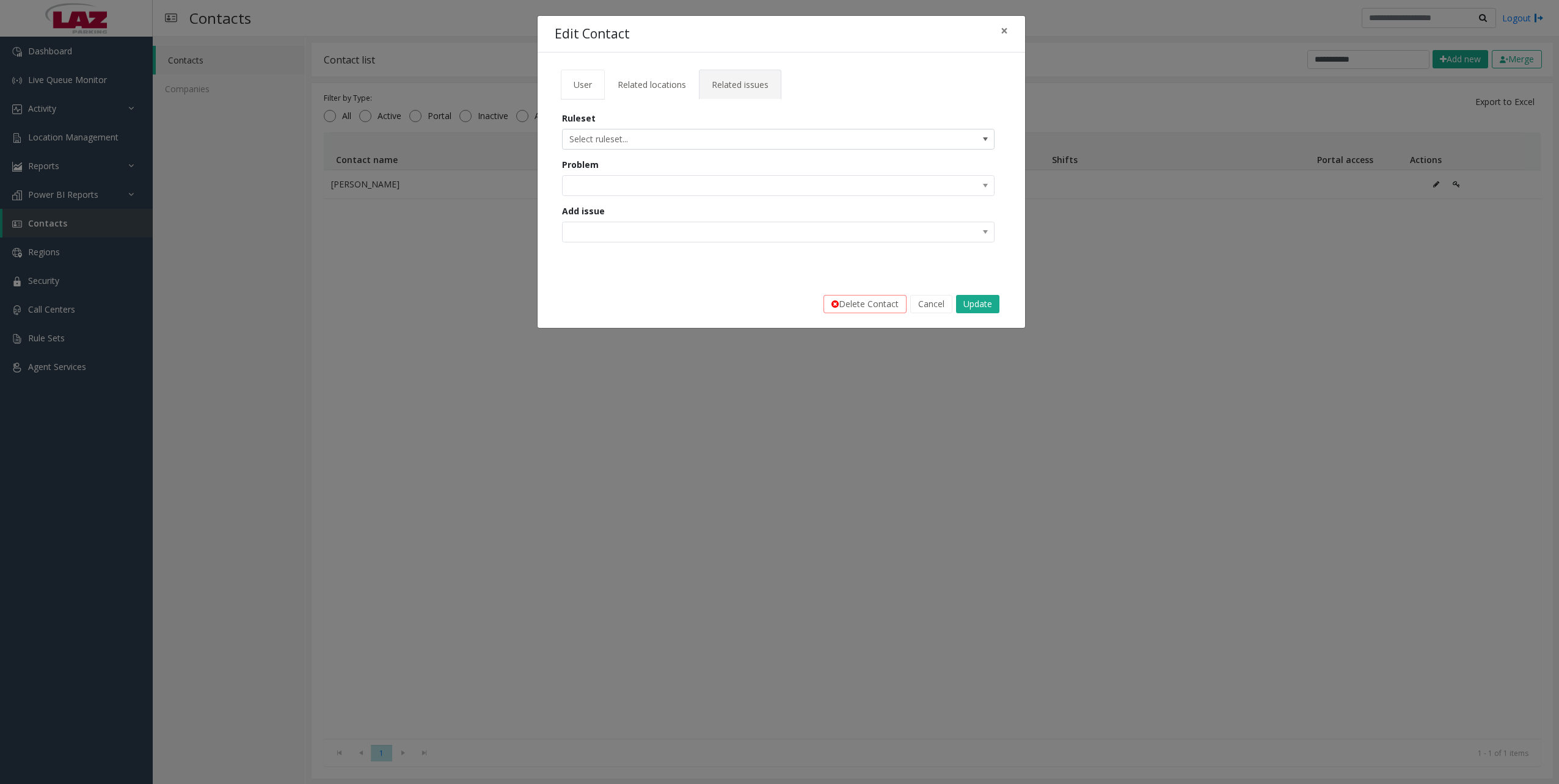
click at [576, 87] on span "User" at bounding box center [583, 84] width 18 height 11
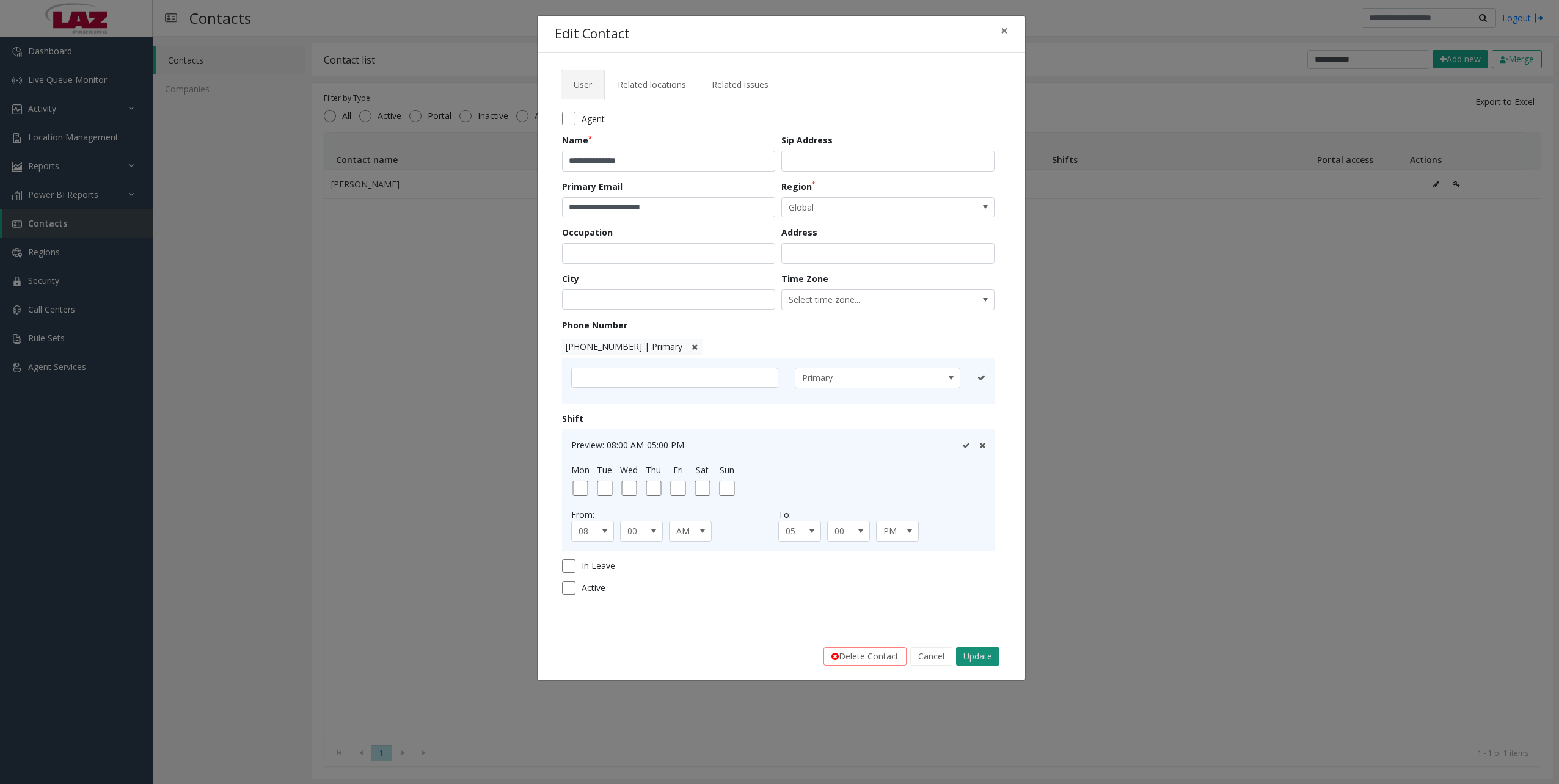
click at [983, 662] on button "Update" at bounding box center [978, 656] width 43 height 18
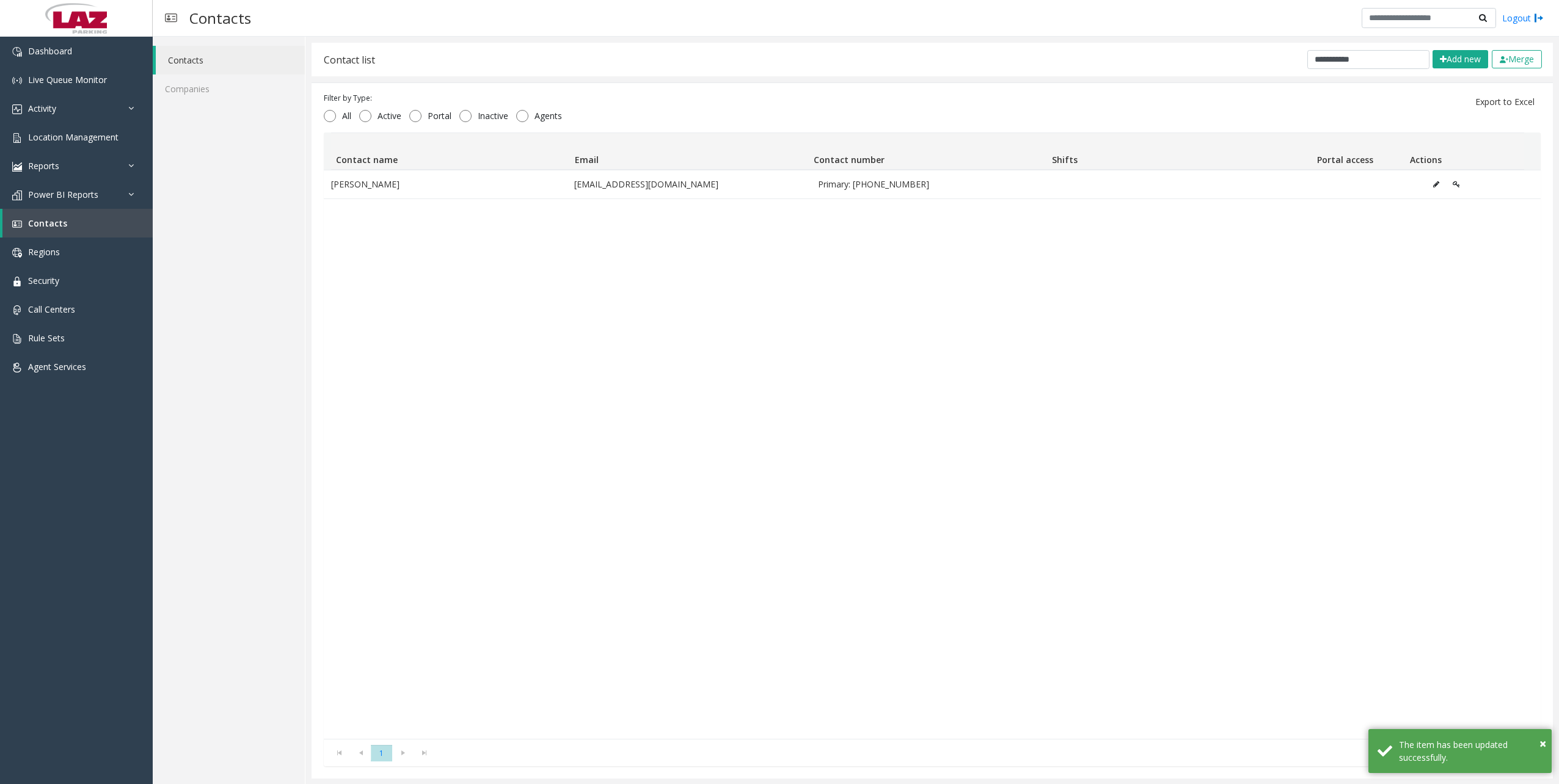
click at [811, 330] on div "[PERSON_NAME] [EMAIL_ADDRESS][DOMAIN_NAME] Primary: [PHONE_NUMBER]" at bounding box center [932, 454] width 1217 height 569
